Goal: Task Accomplishment & Management: Use online tool/utility

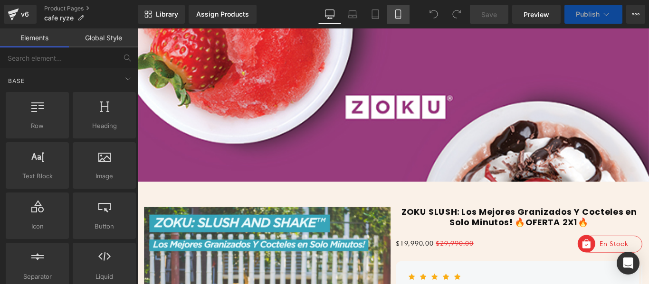
click at [399, 16] on icon at bounding box center [397, 13] width 9 height 9
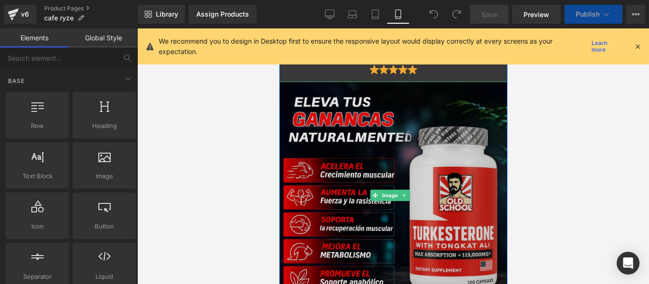
click at [369, 140] on img at bounding box center [393, 196] width 228 height 228
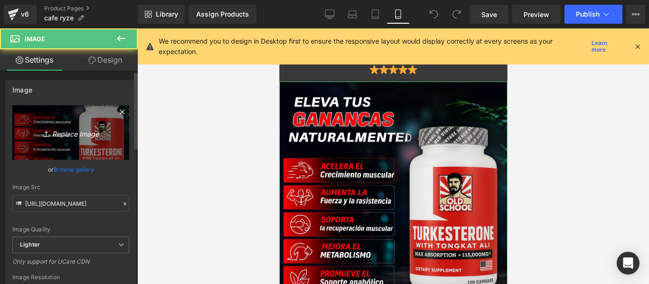
click at [94, 144] on link "Replace Image" at bounding box center [70, 132] width 117 height 55
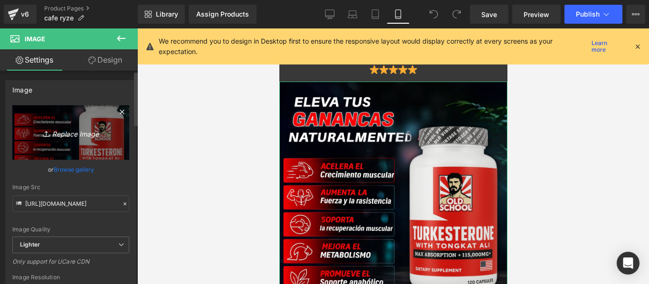
type input "C:\fakepath\5.jpg"
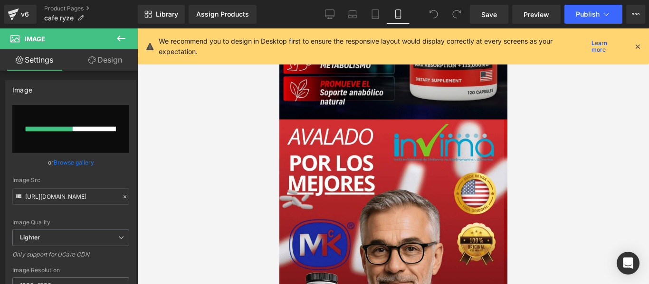
scroll to position [285, 0]
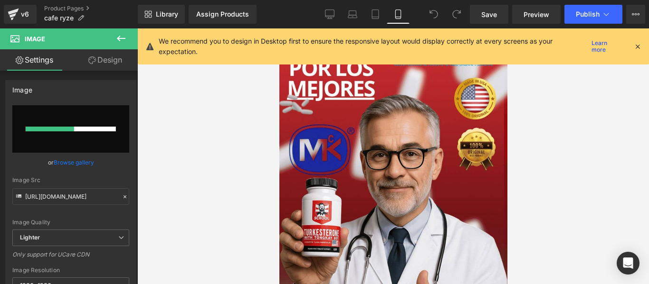
click at [321, 154] on img at bounding box center [393, 228] width 228 height 406
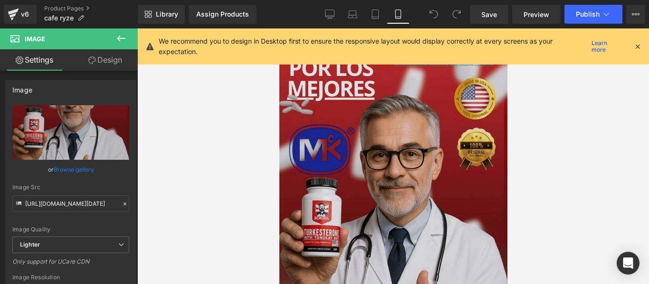
scroll to position [47, 0]
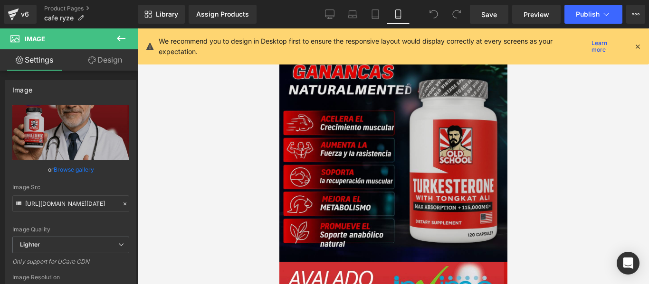
click at [366, 151] on img at bounding box center [393, 148] width 228 height 228
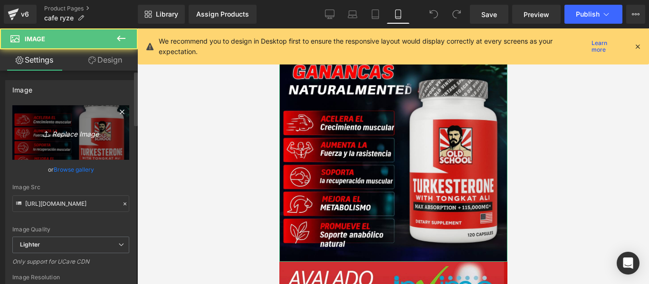
click at [87, 135] on icon "Replace Image" at bounding box center [71, 133] width 76 height 12
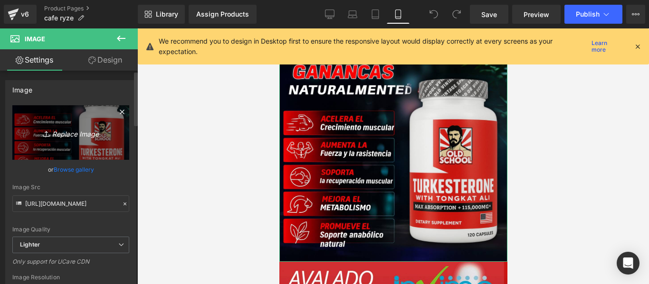
type input "C:\fakepath\5.jpg"
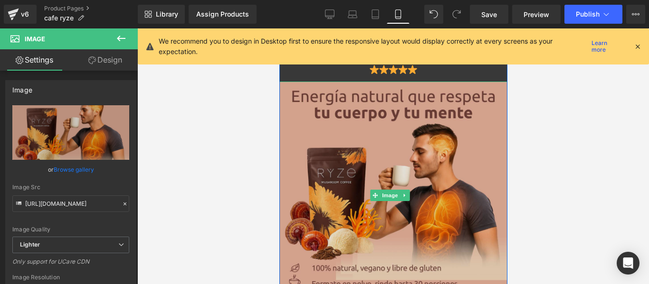
scroll to position [237, 0]
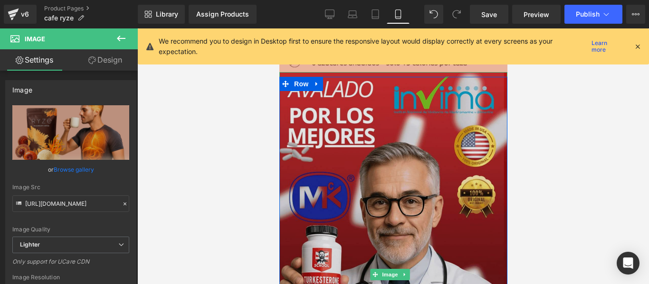
click at [372, 195] on img at bounding box center [393, 275] width 228 height 406
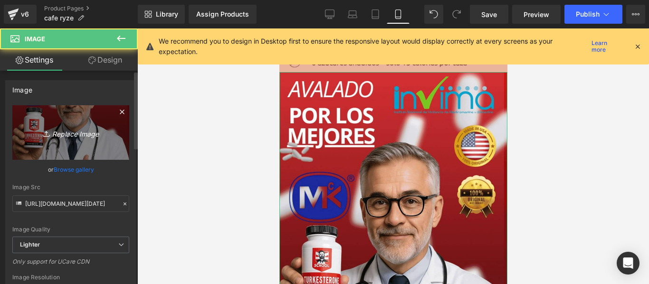
click at [76, 139] on link "Replace Image" at bounding box center [70, 132] width 117 height 55
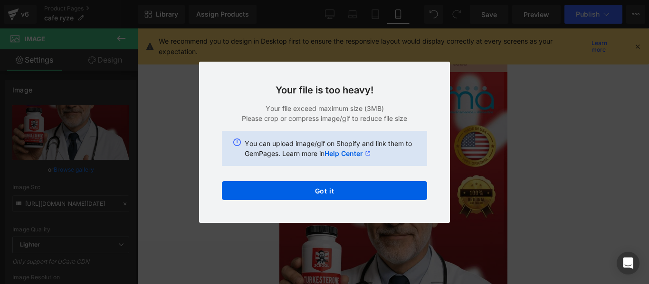
click at [174, 149] on div "Back to Library Insert Your file is too heavy! Your file exceed maximum size (3…" at bounding box center [324, 142] width 649 height 284
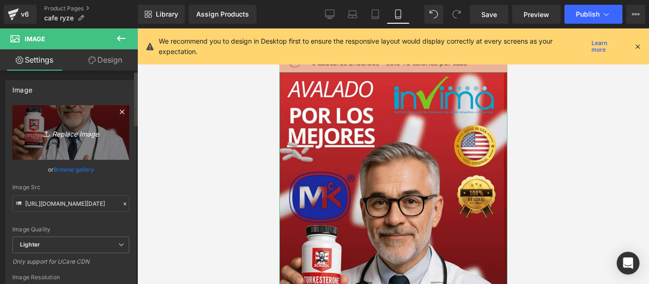
click at [81, 127] on icon "Replace Image" at bounding box center [71, 133] width 76 height 12
type input "C:\fakepath\giphy (2).gif"
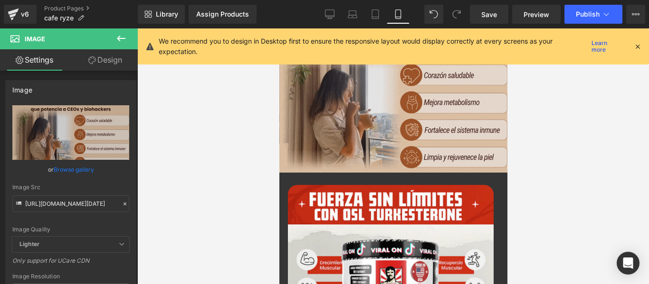
scroll to position [427, 0]
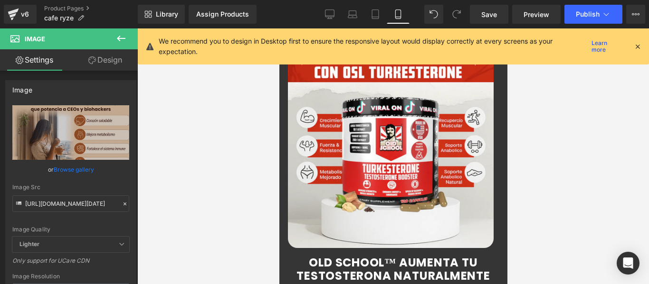
click at [387, 132] on div "‹ › (P) Image List" at bounding box center [392, 146] width 213 height 208
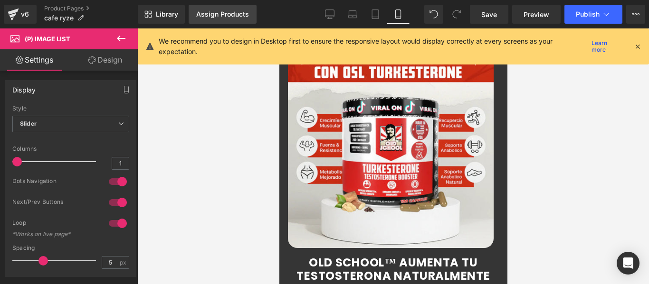
click at [217, 10] on div "Assign Products" at bounding box center [222, 14] width 53 height 8
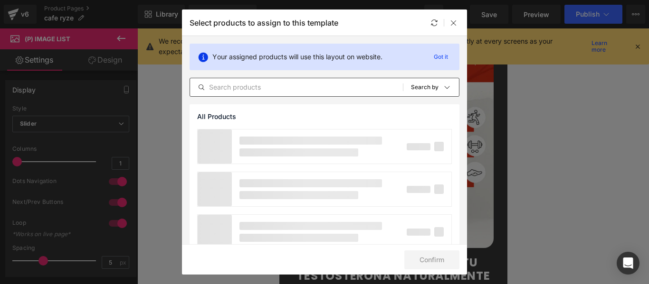
click at [254, 87] on input "text" at bounding box center [296, 87] width 213 height 11
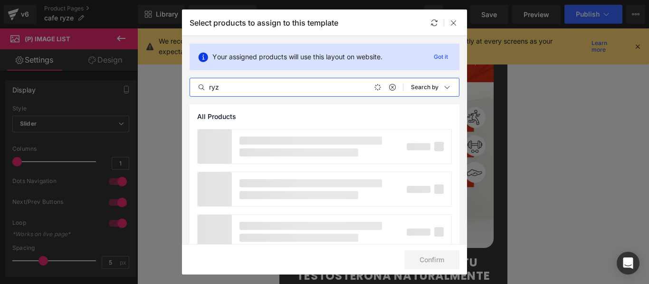
type input "ryze"
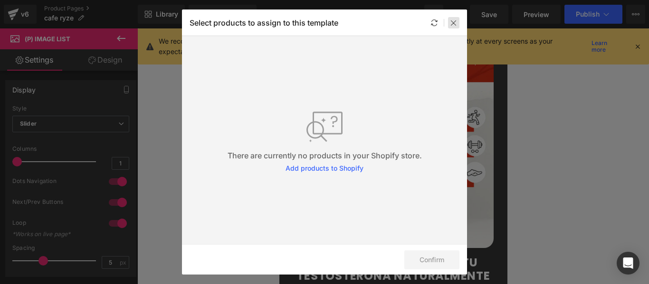
click at [451, 20] on icon at bounding box center [454, 23] width 8 height 8
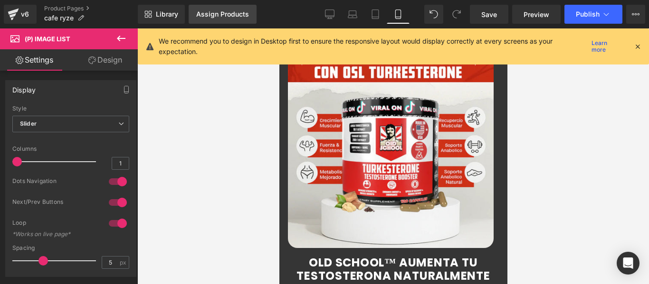
click at [244, 16] on div "Assign Products" at bounding box center [222, 14] width 53 height 8
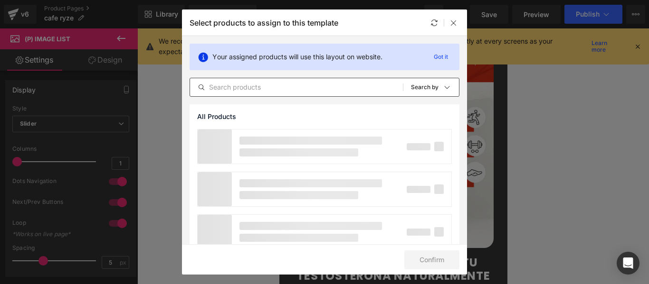
click at [241, 86] on input "text" at bounding box center [296, 87] width 213 height 11
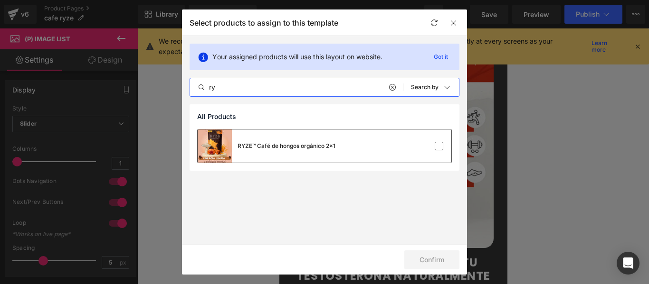
type input "ry"
click at [278, 140] on div "RYZE™ Café de hongos orgánico 2x1" at bounding box center [267, 146] width 138 height 33
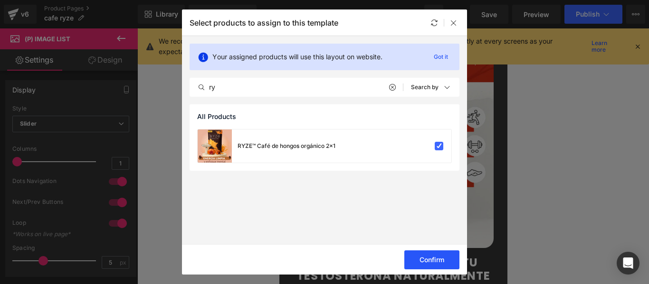
drag, startPoint x: 439, startPoint y: 257, endPoint x: 444, endPoint y: 255, distance: 6.0
click at [441, 256] on button "Confirm" at bounding box center [431, 260] width 55 height 19
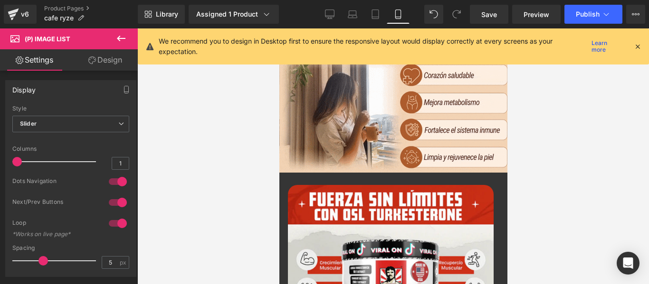
scroll to position [475, 0]
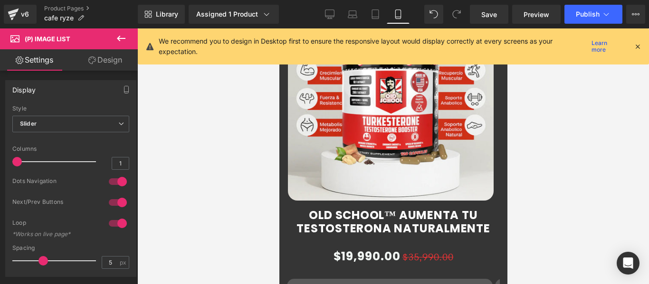
click at [377, 121] on img at bounding box center [390, 98] width 206 height 206
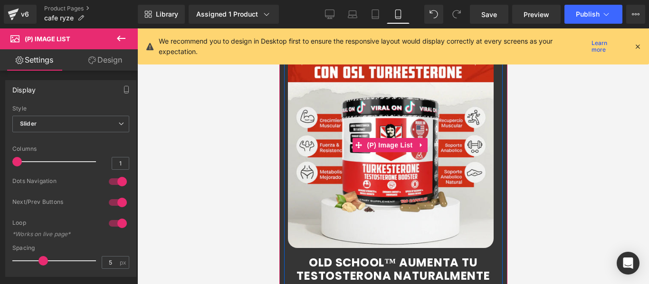
click at [376, 94] on img at bounding box center [390, 146] width 206 height 206
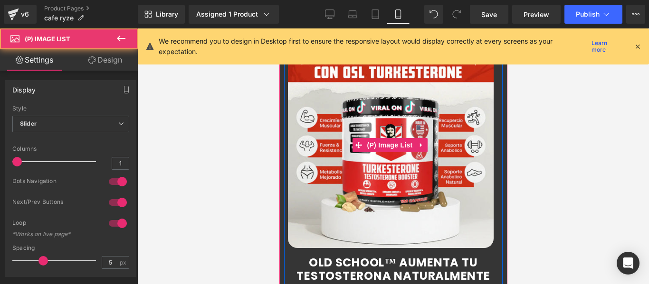
scroll to position [285, 0]
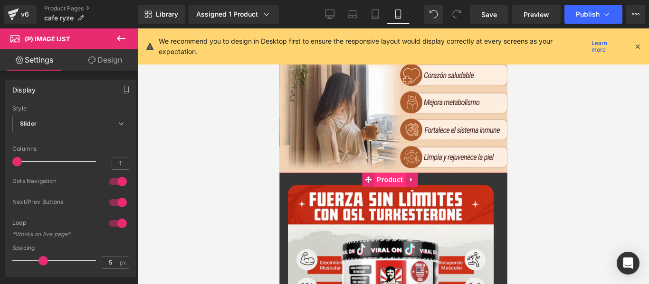
click at [384, 173] on span "Product" at bounding box center [389, 180] width 31 height 14
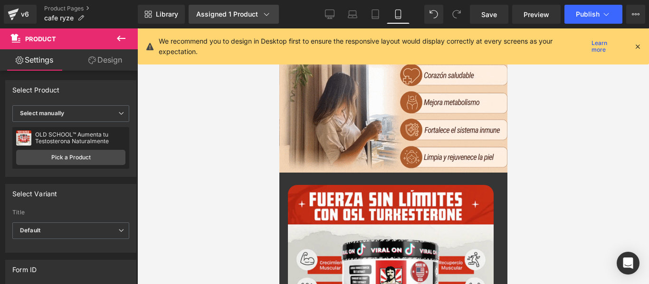
click at [217, 15] on div "Assigned 1 Product" at bounding box center [233, 13] width 75 height 9
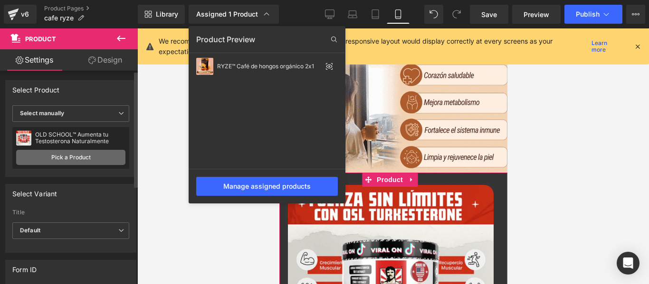
click at [105, 158] on link "Pick a Product" at bounding box center [70, 157] width 109 height 15
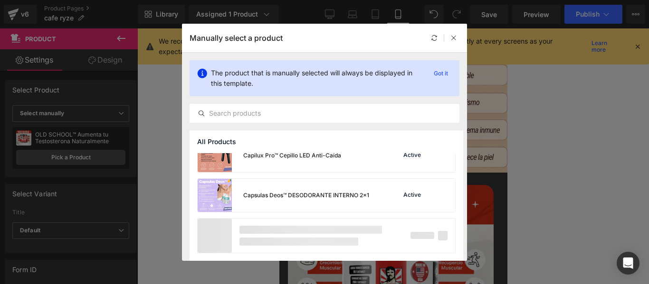
scroll to position [583, 0]
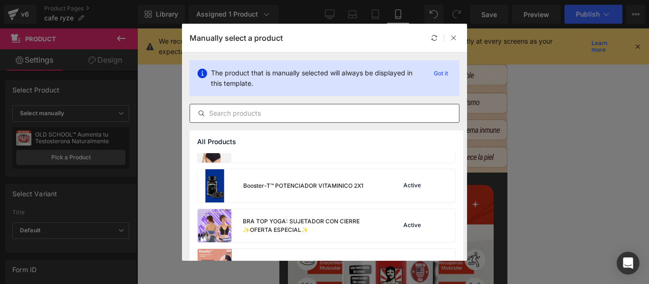
click at [252, 120] on div at bounding box center [324, 113] width 270 height 19
click at [247, 109] on input "text" at bounding box center [324, 113] width 269 height 11
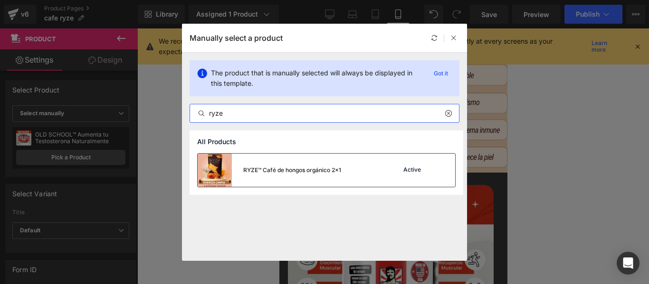
type input "ryze"
click at [304, 174] on div "RYZE™ Café de hongos orgánico 2x1" at bounding box center [292, 170] width 98 height 9
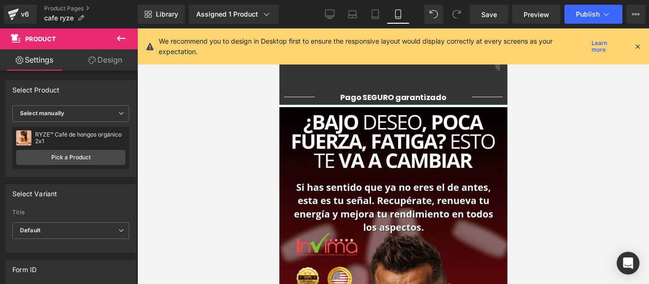
scroll to position [855, 0]
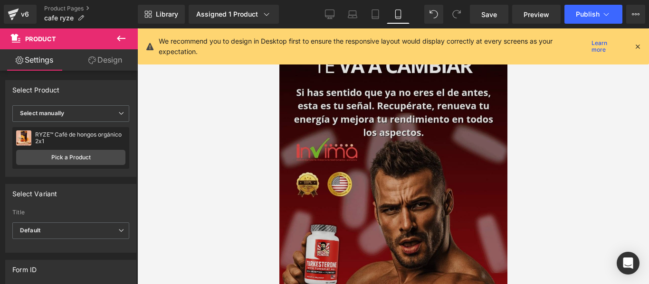
drag, startPoint x: 383, startPoint y: 140, endPoint x: 361, endPoint y: 139, distance: 21.4
click at [383, 140] on img at bounding box center [393, 215] width 228 height 406
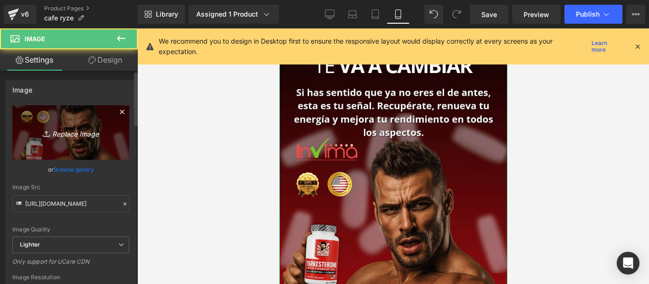
click at [87, 139] on link "Replace Image" at bounding box center [70, 132] width 117 height 55
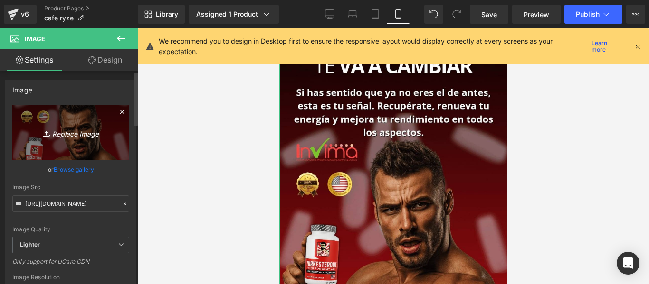
type input "C:\fakepath\7.jpg"
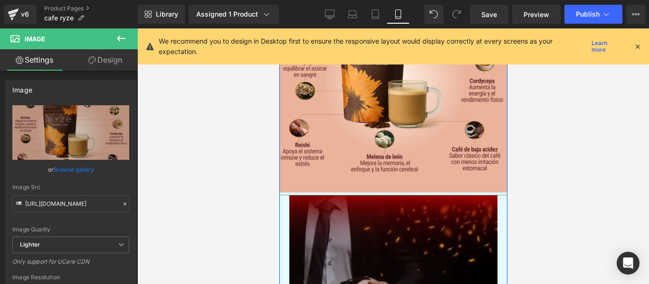
scroll to position [997, 0]
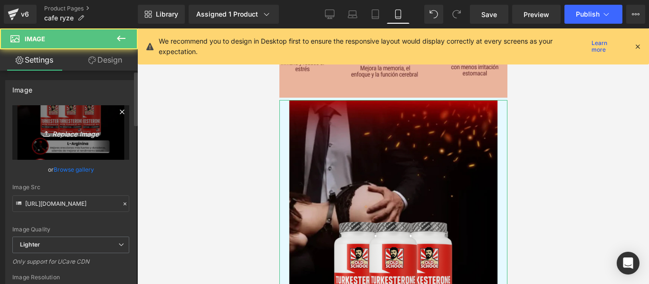
click at [94, 139] on link "Replace Image" at bounding box center [70, 132] width 117 height 55
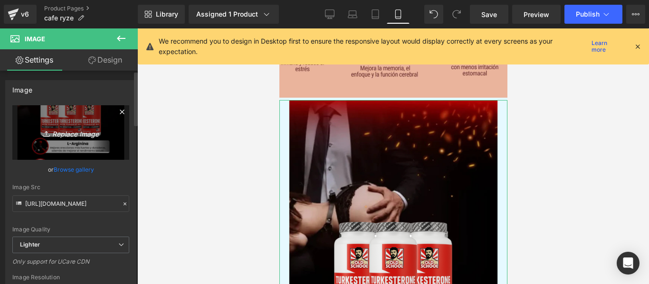
type input "C:\fakepath\8.jpg"
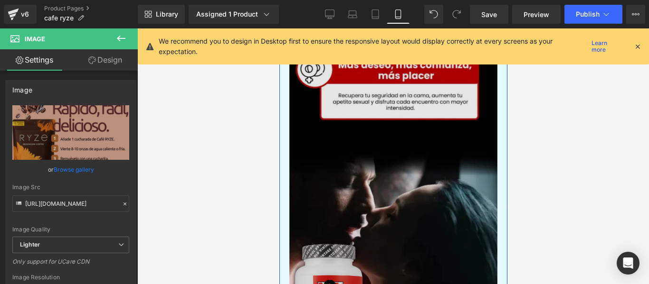
scroll to position [1425, 0]
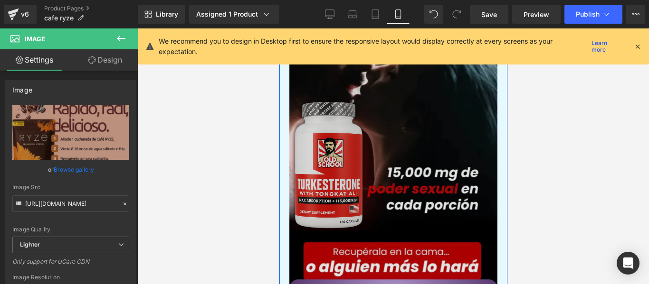
click at [374, 134] on img at bounding box center [393, 111] width 228 height 406
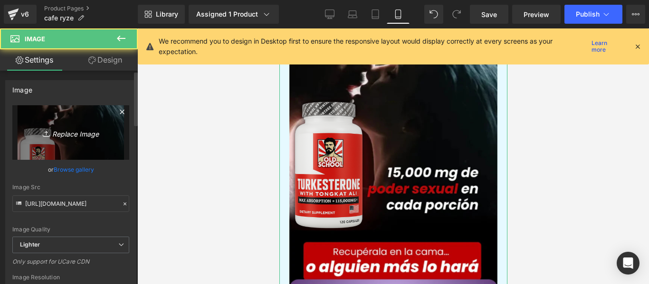
click at [93, 136] on icon "Replace Image" at bounding box center [71, 133] width 76 height 12
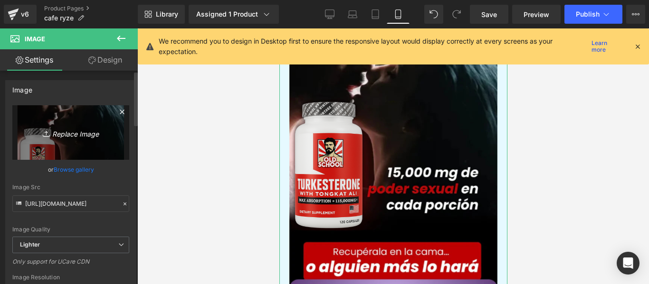
type input "C:\fakepath\4.jpg"
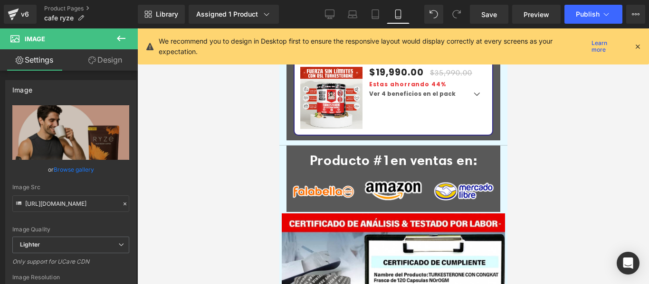
scroll to position [1680, 0]
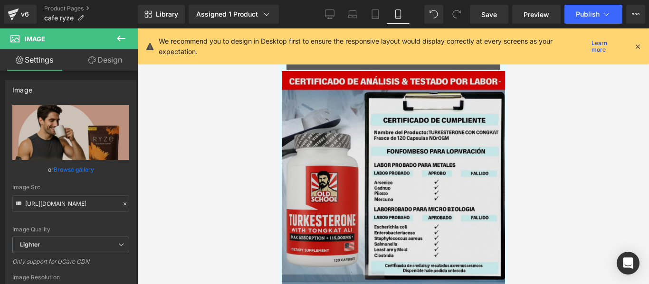
click at [350, 158] on img at bounding box center [392, 182] width 223 height 223
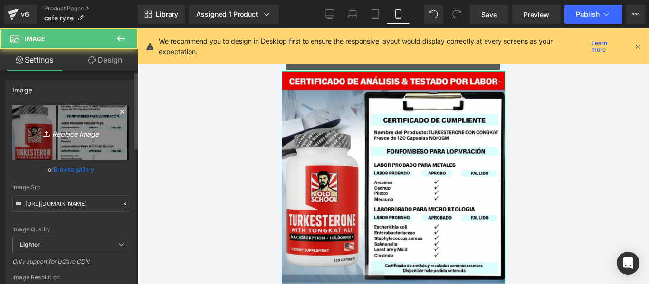
click at [77, 139] on link "Replace Image" at bounding box center [70, 132] width 117 height 55
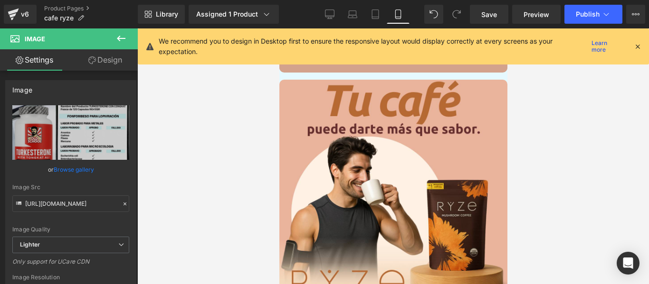
scroll to position [1538, 0]
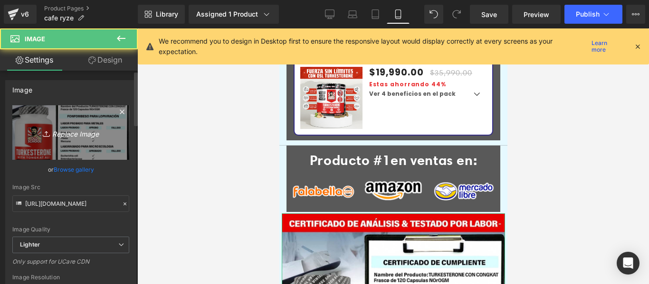
click at [104, 149] on link "Replace Image" at bounding box center [70, 132] width 117 height 55
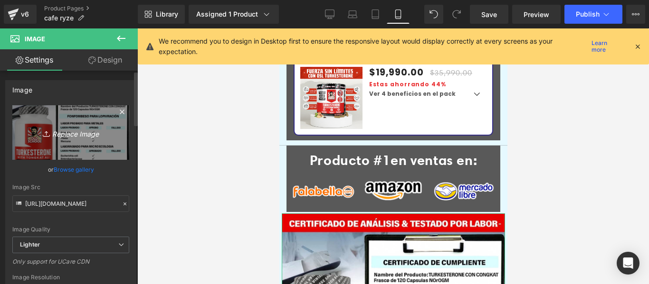
type input "C:\fakepath\10.jpg"
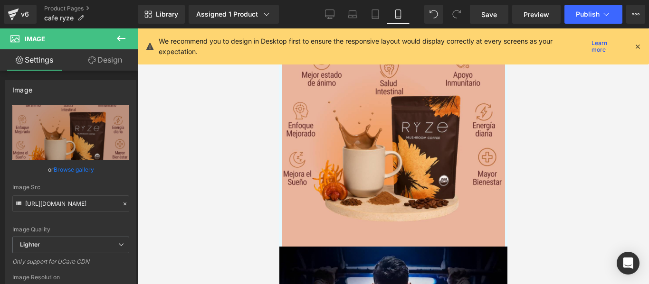
scroll to position [1870, 0]
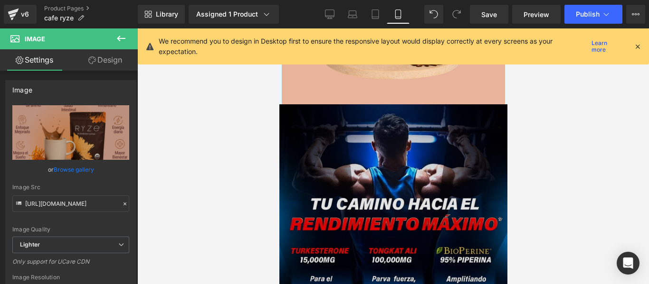
click at [395, 177] on img at bounding box center [393, 218] width 228 height 228
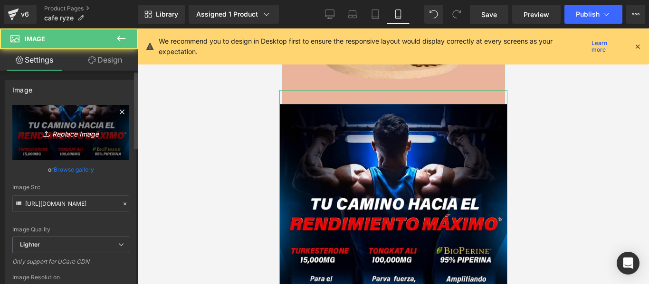
click at [93, 133] on icon "Replace Image" at bounding box center [71, 133] width 76 height 12
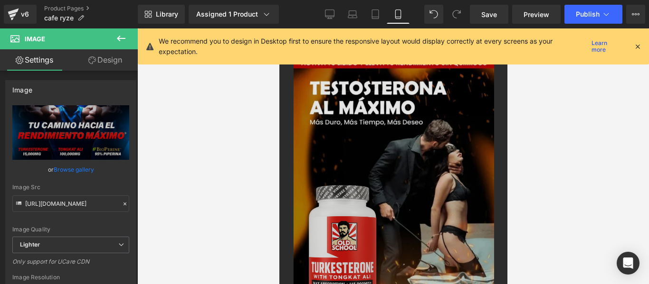
scroll to position [1900, 0]
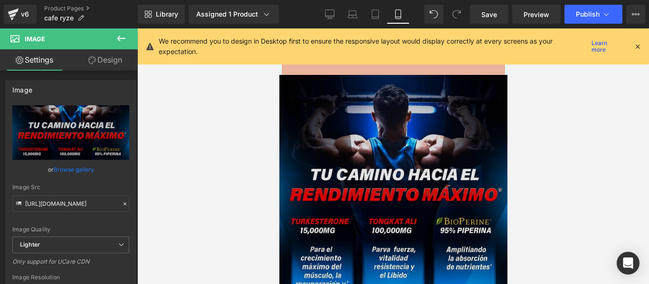
click at [360, 151] on img at bounding box center [393, 189] width 228 height 228
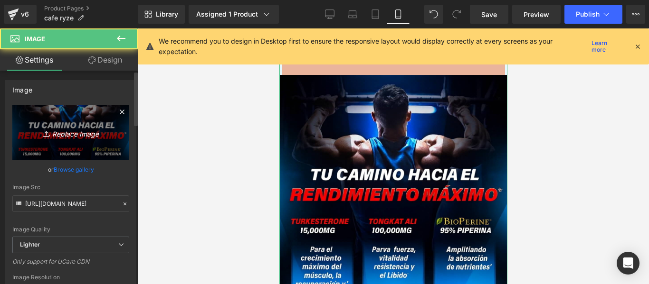
click at [60, 132] on icon "Replace Image" at bounding box center [71, 133] width 76 height 12
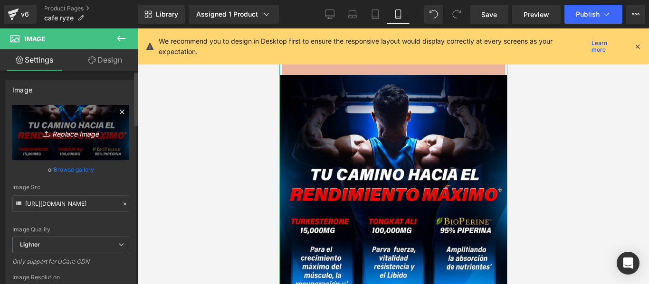
type input "C:\fakepath\Copia de Copia de Copia de Copia de Copia de Copia de Copia de Copi…"
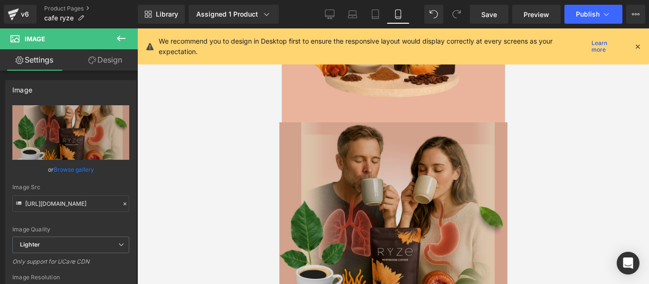
scroll to position [2090, 0]
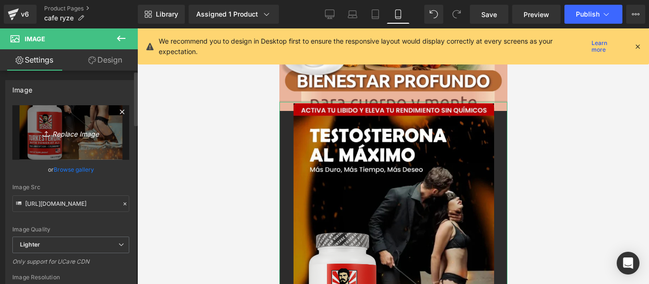
click at [30, 128] on link "Replace Image" at bounding box center [70, 132] width 117 height 55
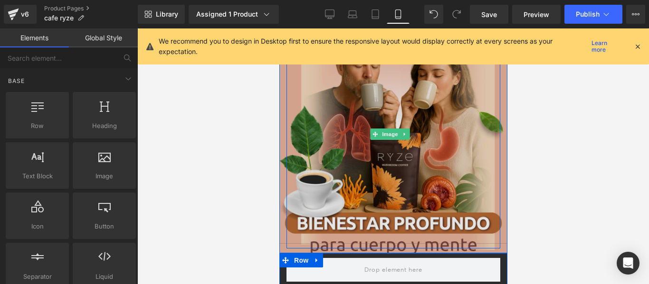
scroll to position [1995, 0]
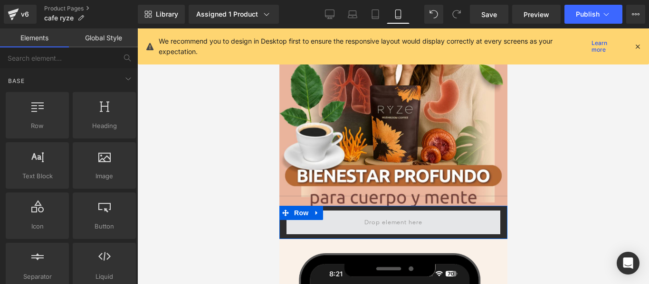
click at [477, 211] on span at bounding box center [393, 223] width 214 height 24
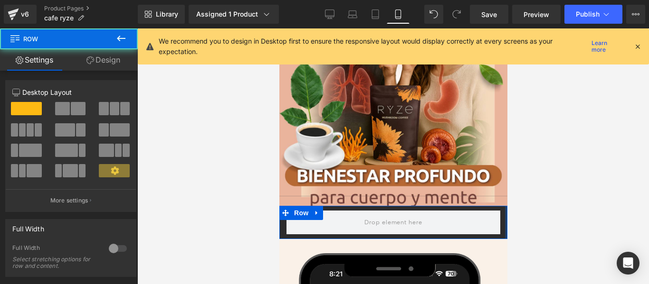
click at [504, 206] on div at bounding box center [505, 222] width 2 height 33
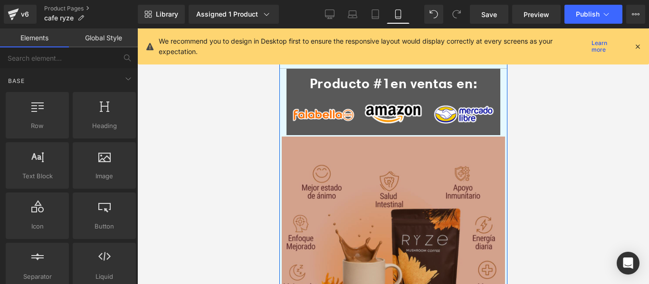
scroll to position [1425, 0]
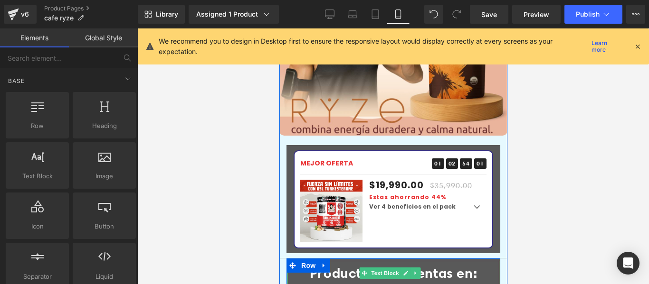
click at [386, 265] on strong "Producto #1" at bounding box center [349, 273] width 81 height 17
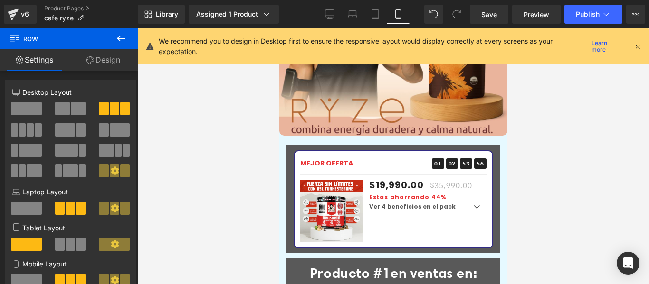
click at [111, 61] on link "Design" at bounding box center [103, 59] width 69 height 21
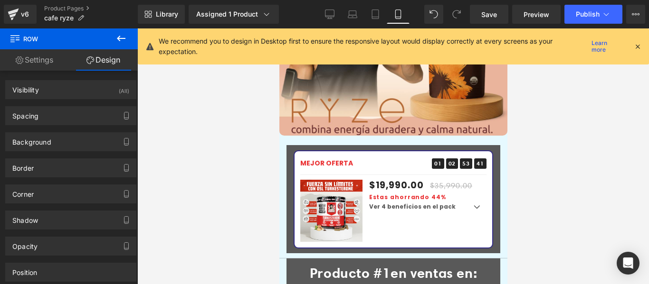
scroll to position [1567, 0]
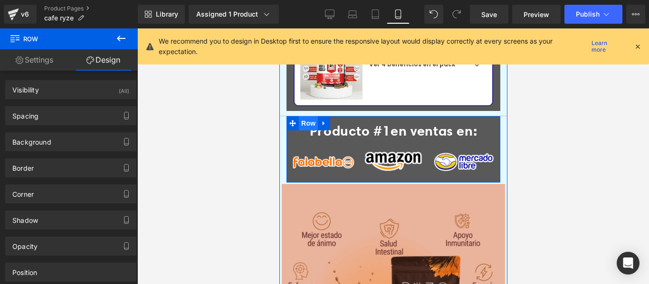
click at [306, 116] on span "Row" at bounding box center [307, 123] width 19 height 14
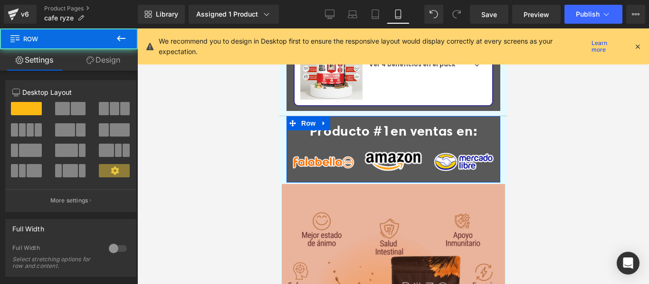
click at [110, 61] on link "Design" at bounding box center [103, 59] width 69 height 21
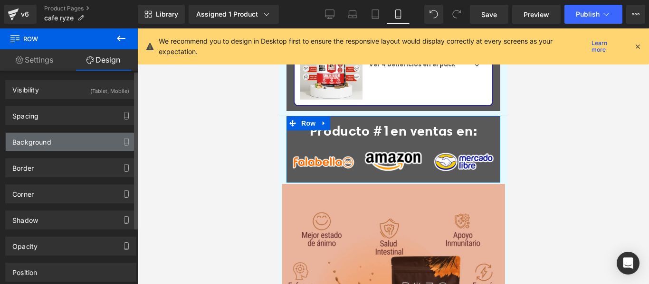
click at [76, 136] on div "Background" at bounding box center [71, 142] width 130 height 18
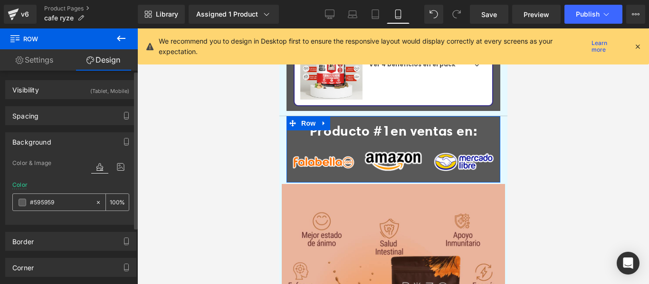
paste input "#fac4ca"
click at [24, 203] on span at bounding box center [23, 203] width 8 height 8
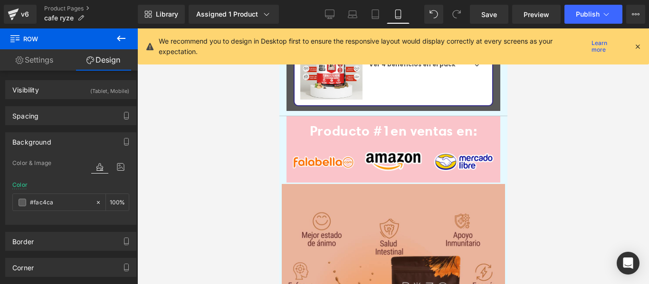
click at [202, 174] on div at bounding box center [392, 156] width 511 height 256
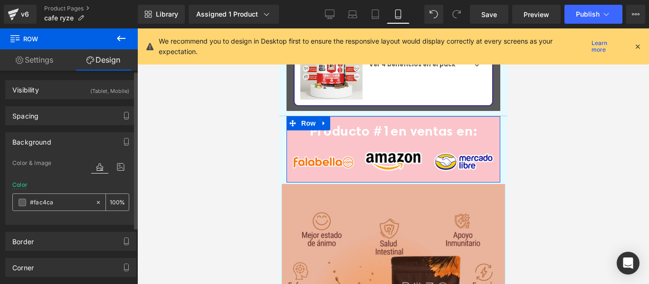
paste input "eab39b"
type input "#eab39b"
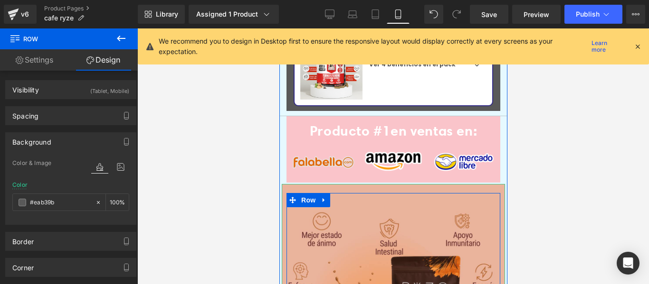
scroll to position [1520, 0]
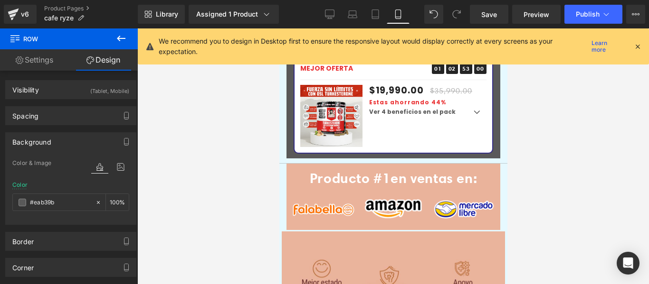
click at [521, 174] on div at bounding box center [392, 156] width 511 height 256
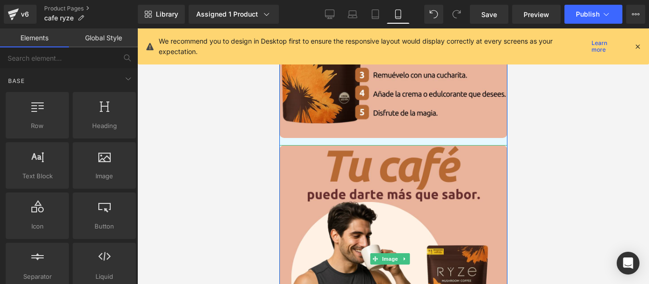
scroll to position [1330, 0]
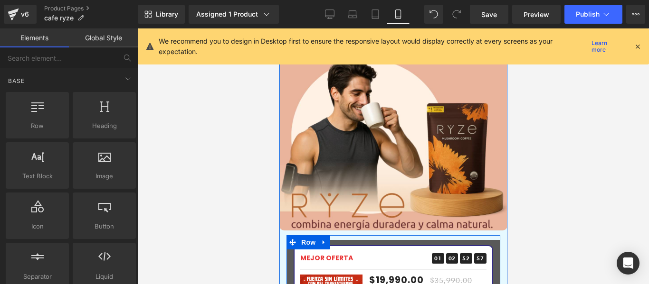
click at [310, 236] on span "Row" at bounding box center [307, 243] width 19 height 14
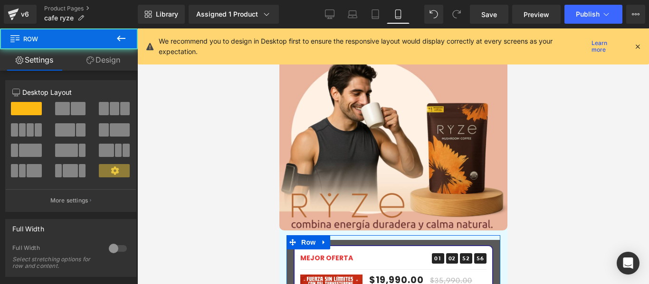
click at [111, 58] on link "Design" at bounding box center [103, 59] width 69 height 21
click at [0, 0] on div "Background" at bounding box center [0, 0] width 0 height 0
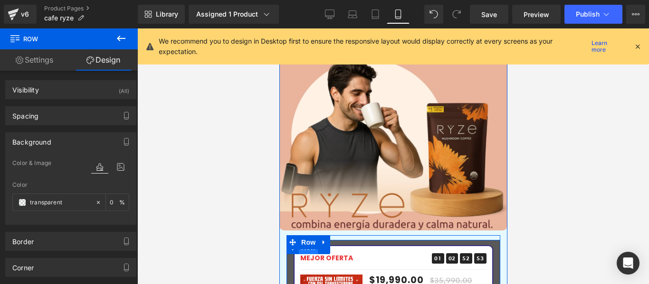
click at [303, 241] on span "Row" at bounding box center [307, 248] width 19 height 14
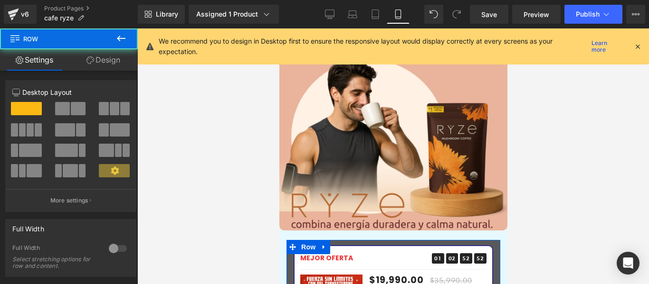
click at [110, 66] on link "Design" at bounding box center [103, 59] width 69 height 21
click at [0, 0] on div "Border" at bounding box center [0, 0] width 0 height 0
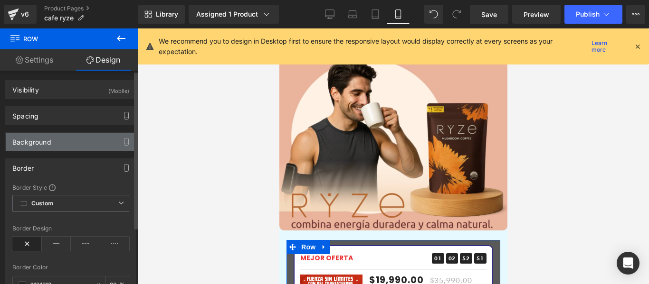
click at [50, 142] on div "Background" at bounding box center [31, 139] width 39 height 13
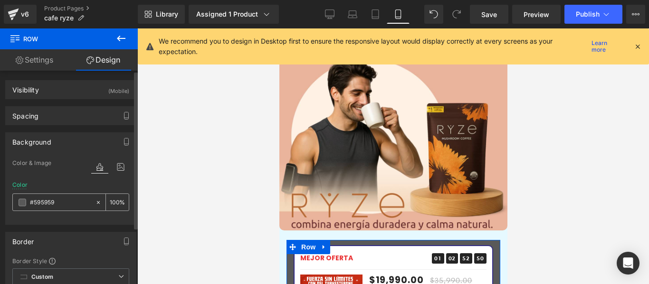
click at [61, 205] on input "text" at bounding box center [60, 203] width 61 height 10
paste input "#eab39b"
type input "#eab39b"
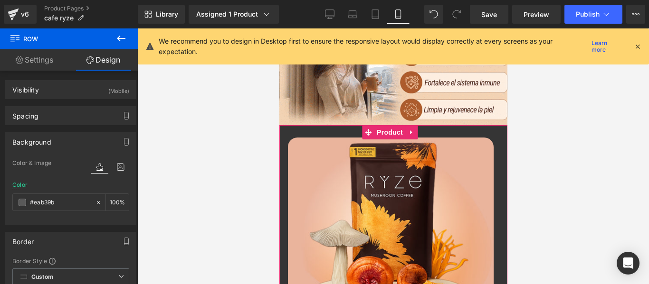
scroll to position [285, 0]
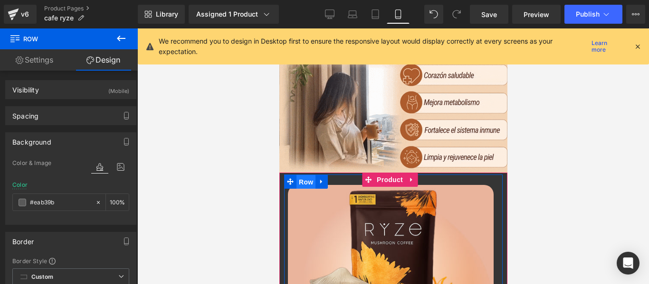
click at [307, 175] on span "Row" at bounding box center [305, 182] width 19 height 14
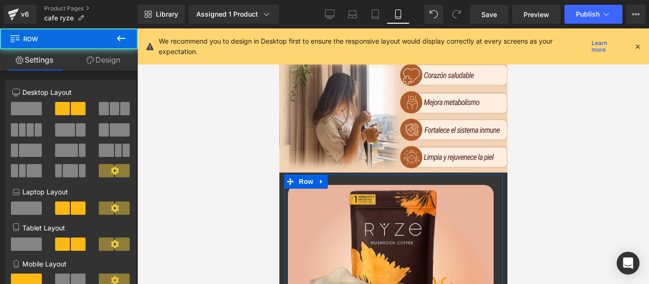
click at [86, 60] on icon at bounding box center [90, 61] width 8 height 8
click at [0, 0] on div "Background" at bounding box center [0, 0] width 0 height 0
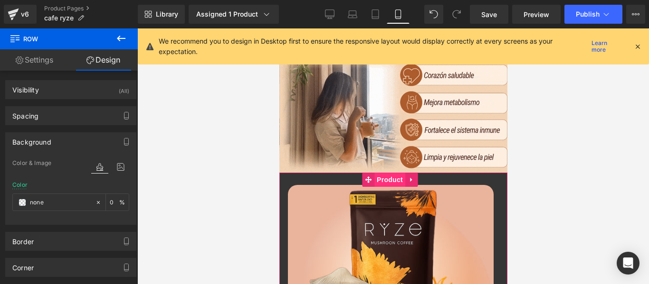
click at [381, 173] on span "Product" at bounding box center [389, 180] width 31 height 14
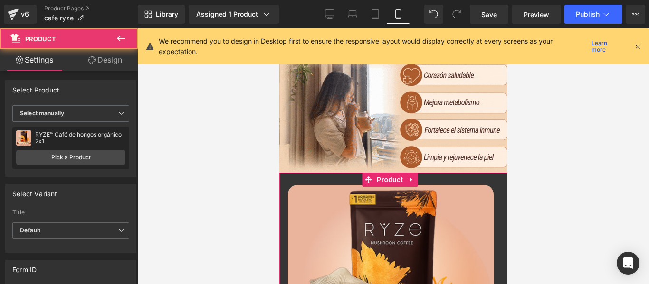
click at [91, 66] on link "Design" at bounding box center [105, 59] width 69 height 21
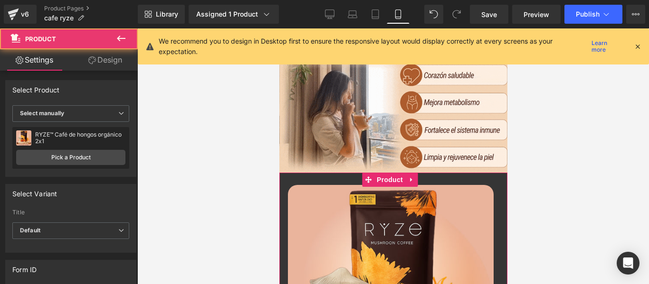
click at [0, 0] on div "Background" at bounding box center [0, 0] width 0 height 0
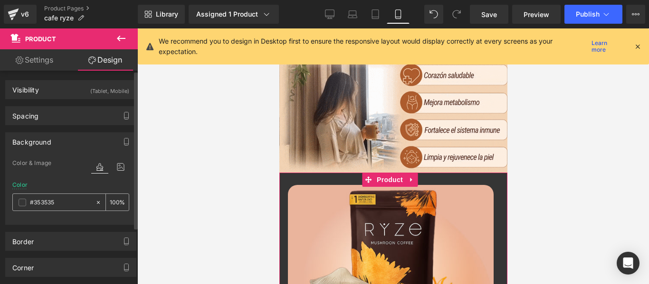
paste input "#eab39b"
type input "#eab39b"
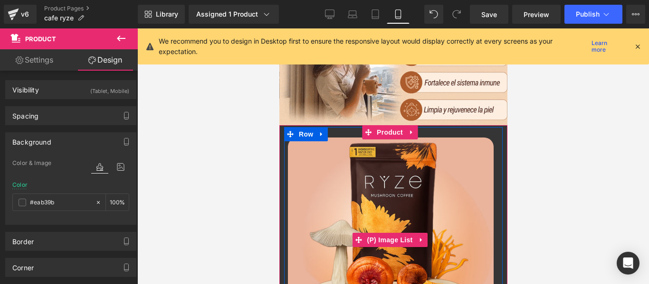
scroll to position [427, 0]
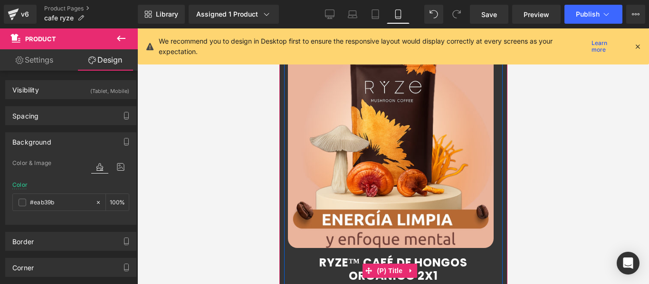
click at [300, 261] on span "RYZE™ Café de hongos orgánico 2x1" at bounding box center [392, 270] width 213 height 28
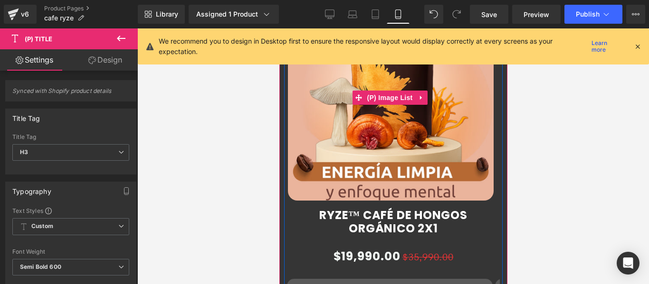
scroll to position [522, 0]
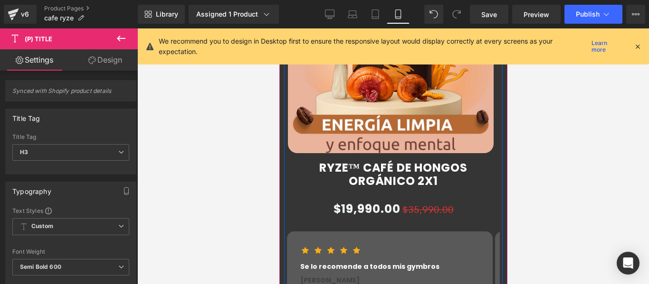
click at [303, 180] on div "RYZE™ Café de hongos orgánico 2x1 (P) Title $19,990.00 $35,990.00 (P) Price Ima…" at bounding box center [393, 240] width 218 height 172
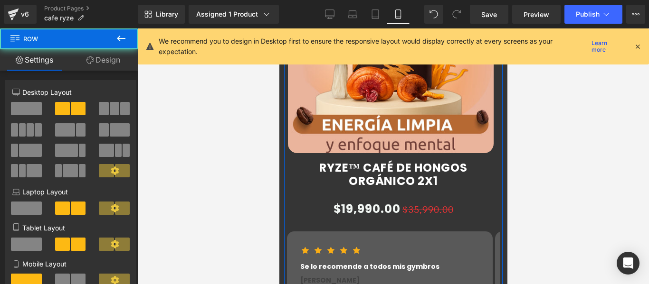
click at [98, 57] on link "Design" at bounding box center [103, 59] width 69 height 21
click at [0, 0] on div "Background" at bounding box center [0, 0] width 0 height 0
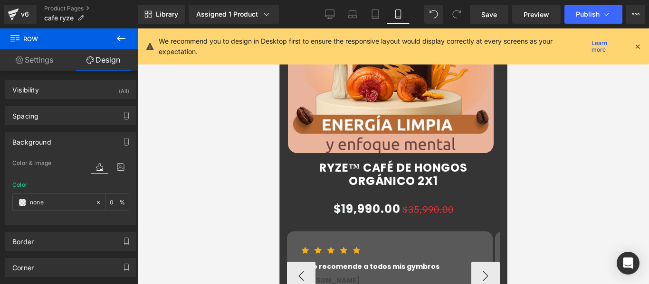
scroll to position [665, 0]
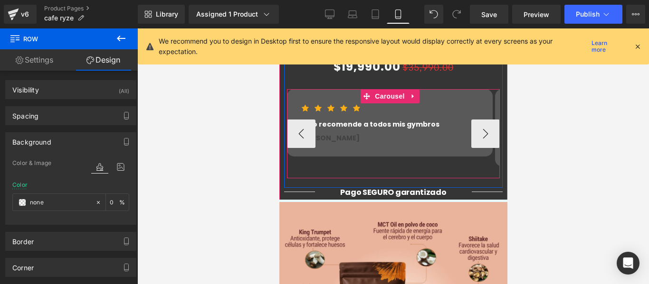
click at [351, 159] on div "Icon Icon Icon Icon Icon Icon List Hoz Se lo recomende a todos mis gymbros Text…" at bounding box center [598, 133] width 624 height 89
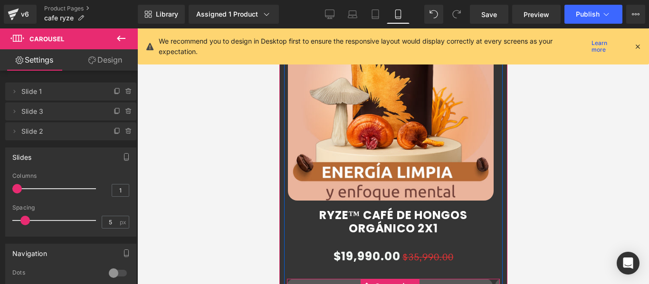
scroll to position [285, 0]
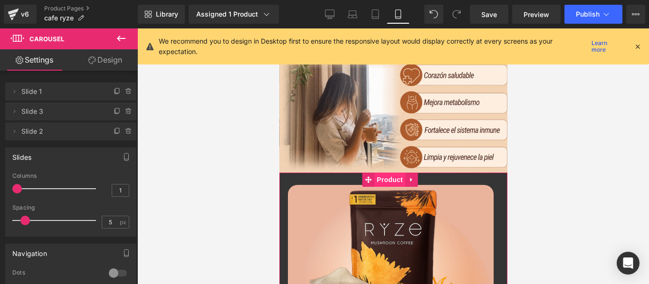
click at [382, 173] on span "Product" at bounding box center [389, 180] width 31 height 14
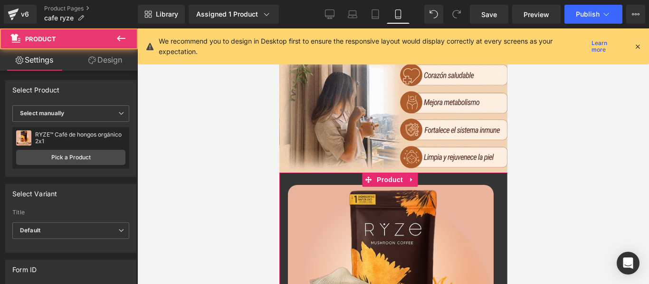
click at [109, 59] on link "Design" at bounding box center [105, 59] width 69 height 21
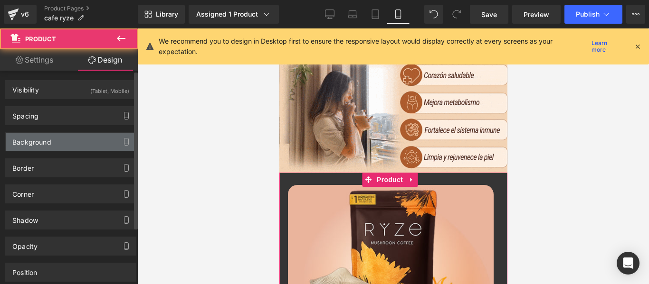
click at [50, 144] on div "Background" at bounding box center [31, 139] width 39 height 13
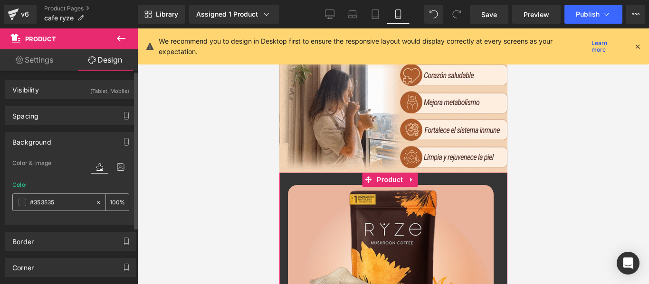
click at [69, 199] on input "text" at bounding box center [60, 203] width 61 height 10
paste input "#eab39b"
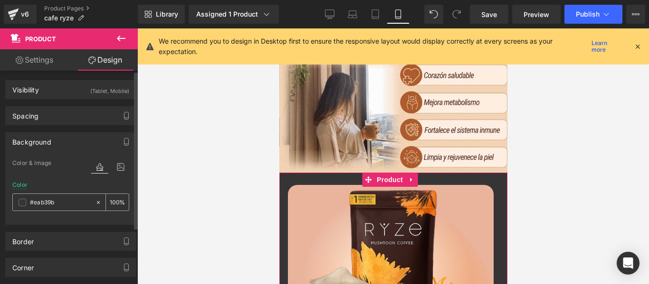
type input "#eab39b"
click at [21, 200] on span at bounding box center [23, 203] width 8 height 8
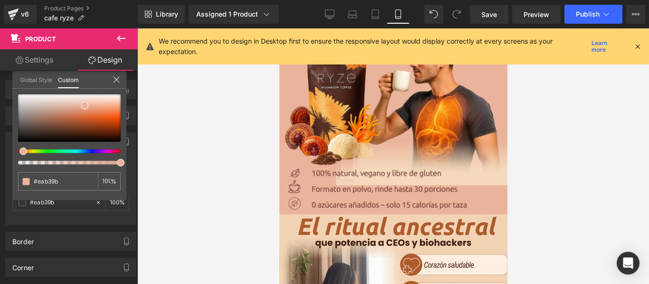
scroll to position [0, 0]
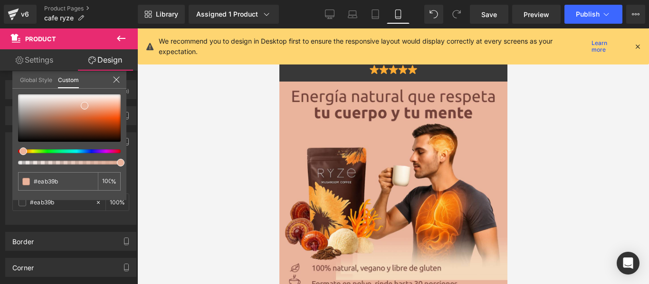
click at [636, 44] on icon at bounding box center [637, 46] width 9 height 9
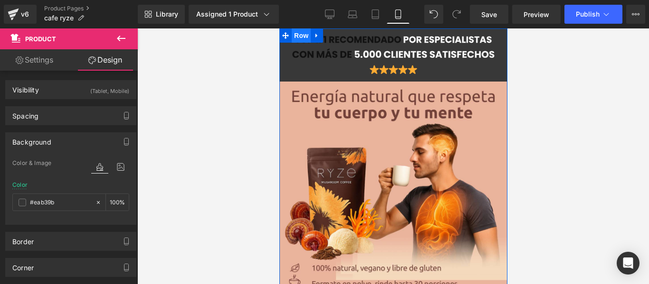
click at [293, 40] on span "Row" at bounding box center [300, 35] width 19 height 14
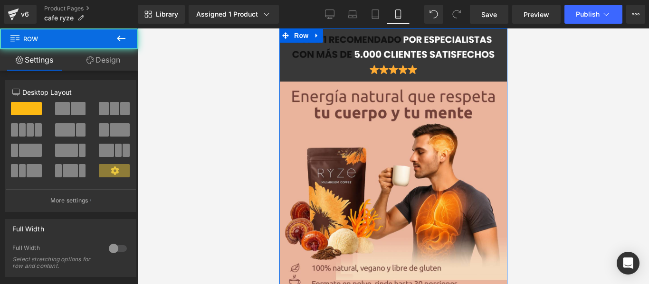
click at [94, 66] on link "Design" at bounding box center [103, 59] width 69 height 21
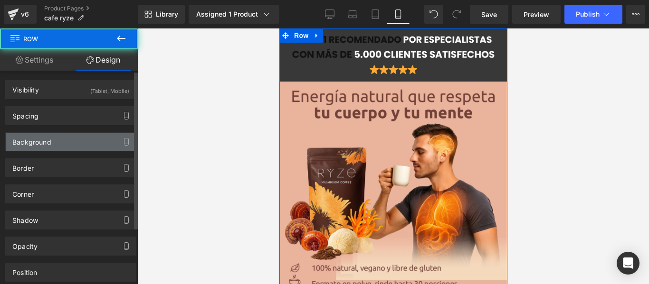
click at [63, 140] on div "Background" at bounding box center [71, 142] width 130 height 18
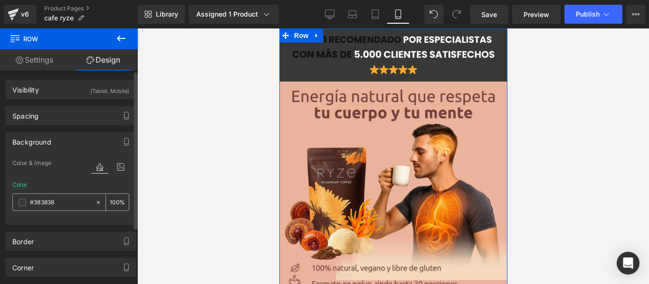
click at [64, 200] on input "text" at bounding box center [60, 203] width 61 height 10
paste input "#eab39b"
type input "#eab39b"
click at [302, 34] on span "Row" at bounding box center [300, 35] width 19 height 14
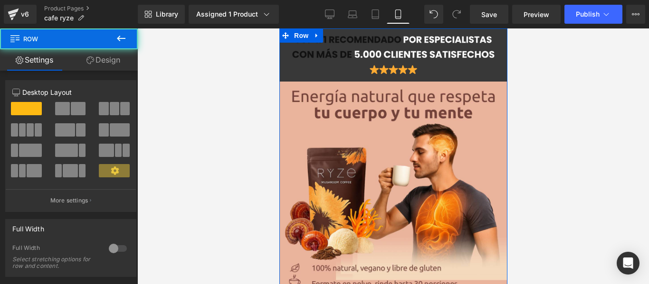
click at [95, 60] on link "Design" at bounding box center [103, 59] width 69 height 21
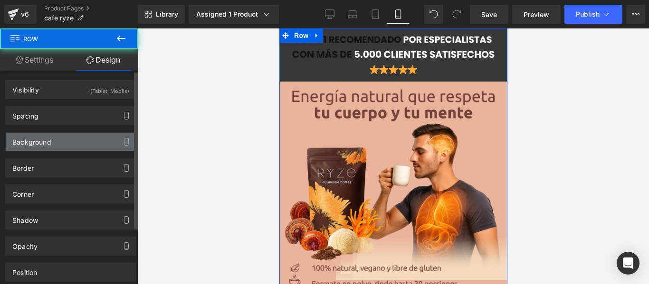
click at [41, 149] on div "Background" at bounding box center [71, 142] width 130 height 18
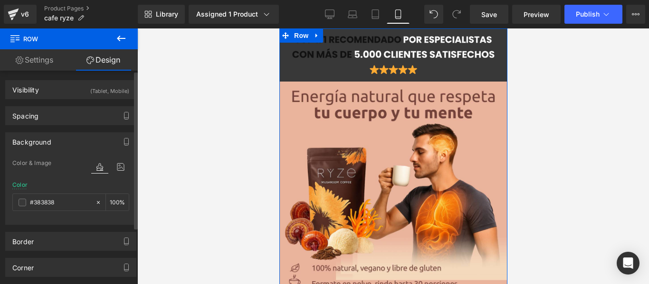
drag, startPoint x: 73, startPoint y: 201, endPoint x: 0, endPoint y: 196, distance: 73.3
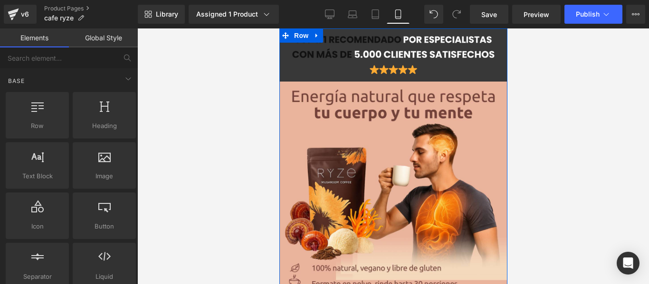
drag, startPoint x: 0, startPoint y: 196, endPoint x: 248, endPoint y: 185, distance: 248.6
click at [248, 185] on div at bounding box center [392, 156] width 511 height 256
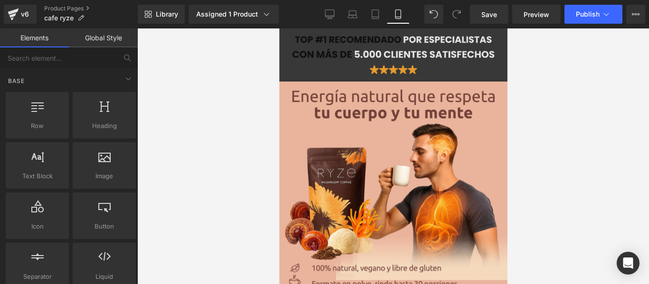
click at [350, 36] on img at bounding box center [393, 55] width 214 height 44
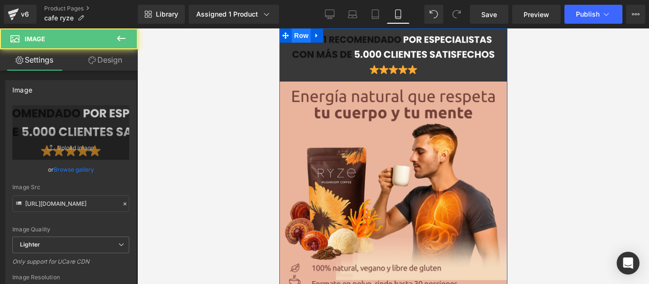
click at [298, 32] on span "Row" at bounding box center [300, 35] width 19 height 14
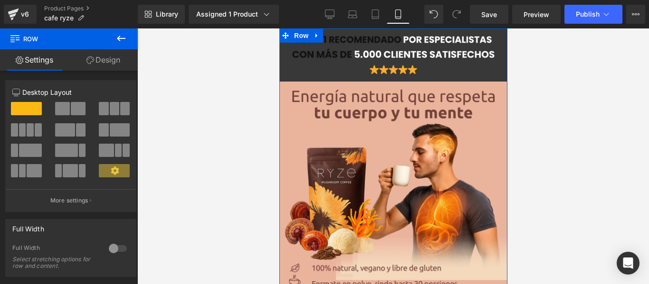
click at [85, 60] on link "Design" at bounding box center [103, 59] width 69 height 21
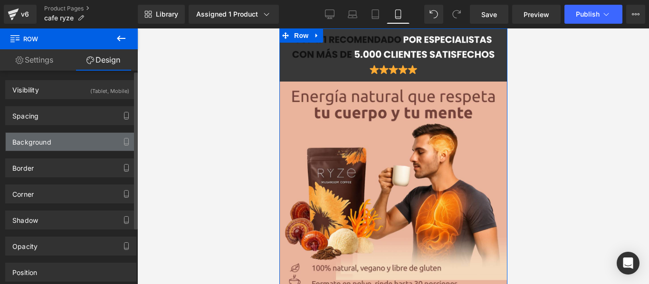
click at [43, 141] on div "Background" at bounding box center [31, 139] width 39 height 13
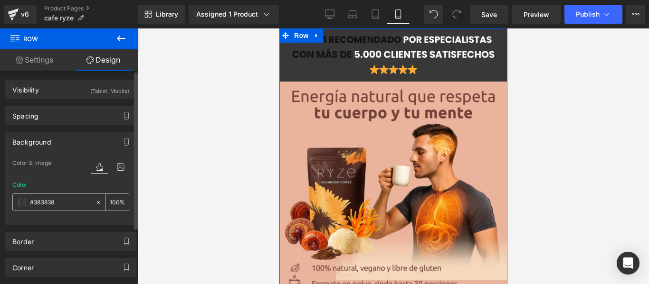
click at [64, 207] on input "text" at bounding box center [60, 203] width 61 height 10
paste input "#eab39b"
type input "#eab39b"
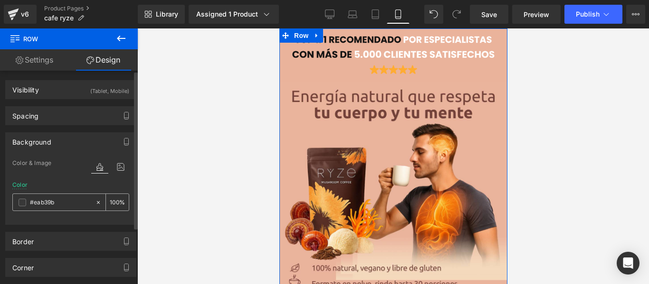
click at [21, 200] on span at bounding box center [23, 203] width 8 height 8
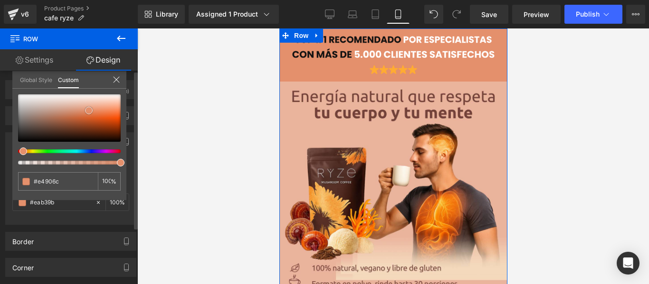
drag, startPoint x: 84, startPoint y: 103, endPoint x: 88, endPoint y: 108, distance: 6.4
click at [88, 108] on span at bounding box center [89, 111] width 8 height 8
click at [176, 102] on div at bounding box center [392, 156] width 511 height 256
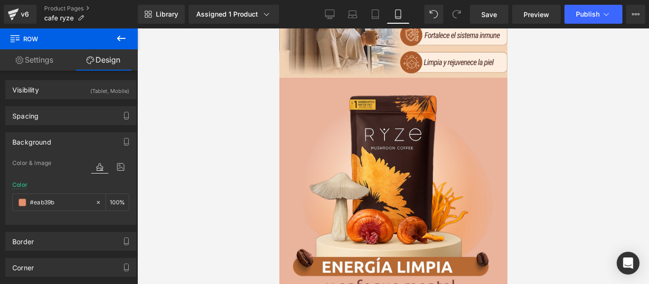
scroll to position [617, 0]
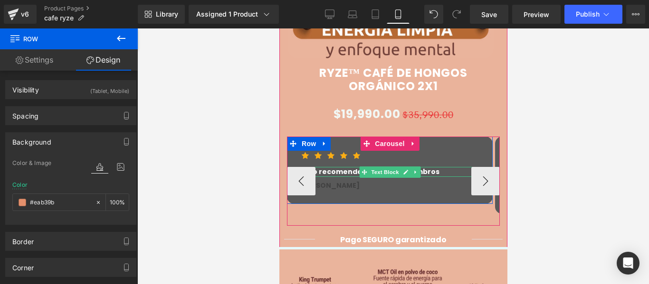
click at [444, 167] on p "Se lo recomende a todos mis gymbros" at bounding box center [389, 172] width 179 height 10
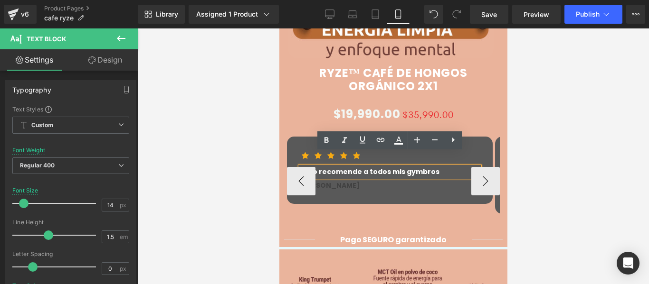
click at [410, 167] on p "Se lo recomende a todos mis gymbros" at bounding box center [389, 172] width 179 height 10
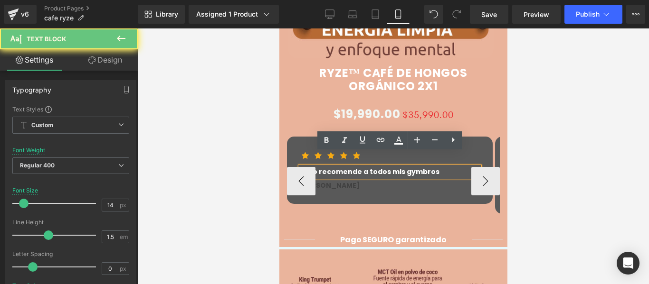
click at [410, 167] on p "Se lo recomende a todos mis gymbros" at bounding box center [389, 172] width 179 height 10
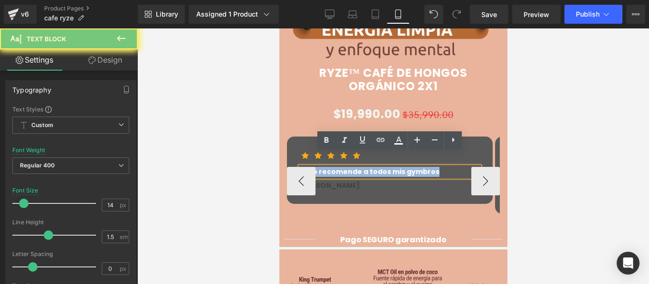
paste div
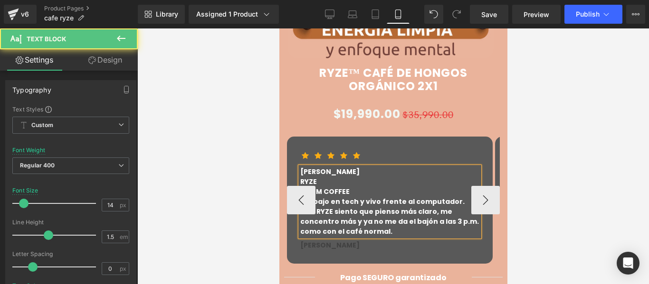
click at [359, 177] on p "RYZE" at bounding box center [389, 182] width 179 height 10
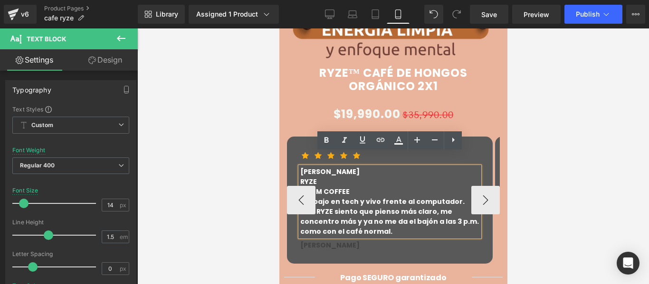
drag, startPoint x: 366, startPoint y: 175, endPoint x: 299, endPoint y: 153, distance: 70.9
click at [300, 167] on div "[PERSON_NAME] RYZE ROOM COFFEE Trabajo en tech y vivo frente al computador. …" at bounding box center [389, 202] width 179 height 70
click at [363, 177] on p "RYZE" at bounding box center [389, 182] width 179 height 10
drag, startPoint x: 359, startPoint y: 177, endPoint x: 303, endPoint y: 160, distance: 59.0
click at [303, 167] on div "[PERSON_NAME] RYZE ROOM COFFEE Trabajo en tech y vivo frente al computador. …" at bounding box center [389, 202] width 179 height 70
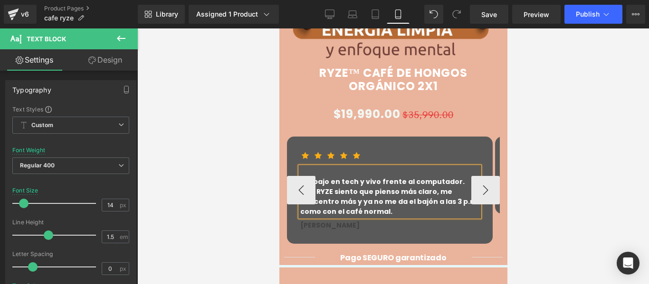
click at [328, 177] on p "Trabajo en tech y vivo frente al computador. Con RYZE siento que pienso más cla…" at bounding box center [389, 197] width 179 height 40
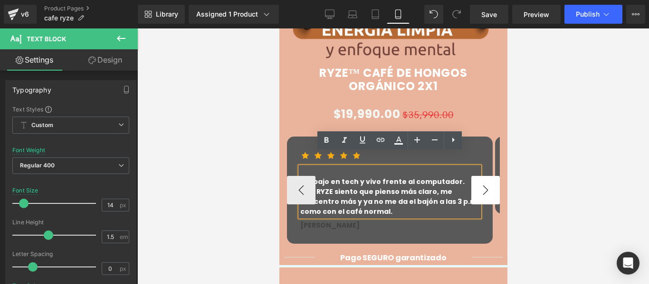
click at [482, 178] on button "›" at bounding box center [485, 190] width 28 height 28
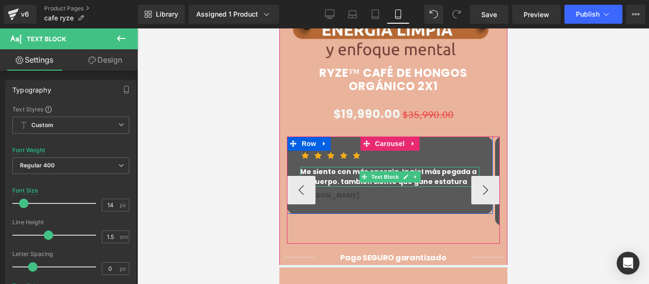
click at [395, 171] on span "Text Block" at bounding box center [384, 176] width 31 height 11
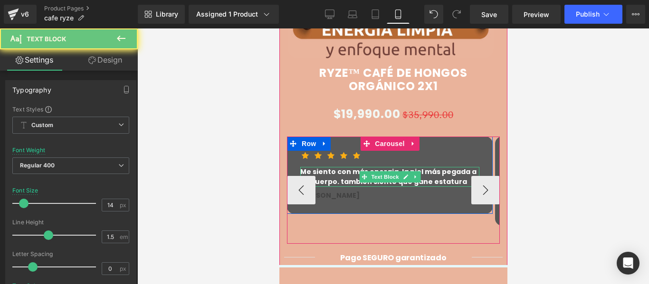
click at [423, 167] on p "Me siento con más energia, la piel más pegada a mi cuerpo. tambien siento que g…" at bounding box center [389, 177] width 179 height 20
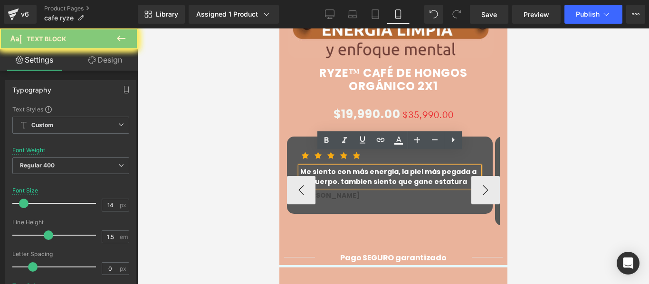
click at [423, 167] on p "Me siento con más energia, la piel más pegada a mi cuerpo. tambien siento que g…" at bounding box center [389, 177] width 179 height 20
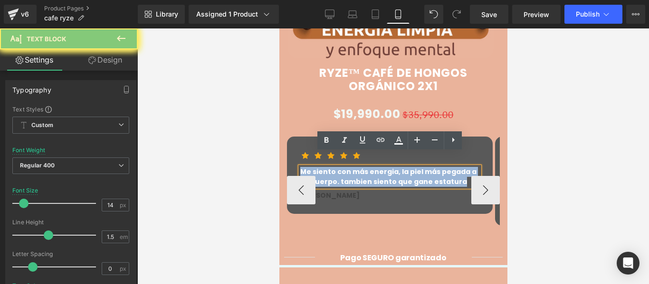
click at [423, 167] on p "Me siento con más energia, la piel más pegada a mi cuerpo. tambien siento que g…" at bounding box center [389, 177] width 179 height 20
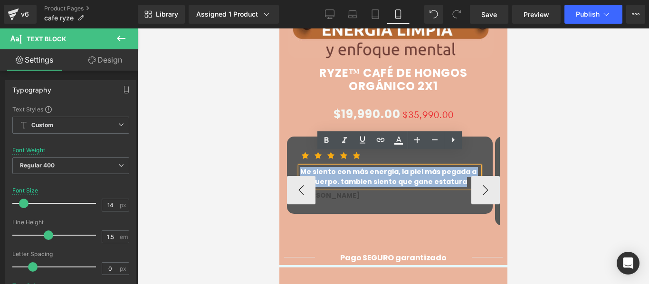
paste div
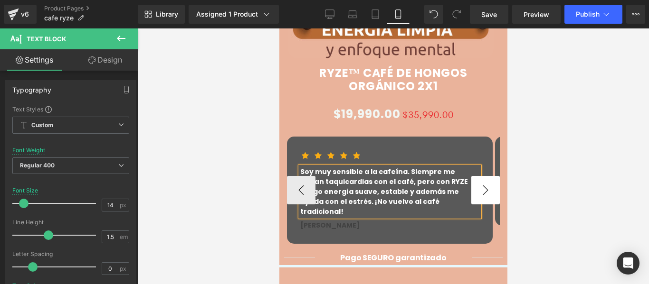
click at [484, 179] on button "›" at bounding box center [485, 190] width 28 height 28
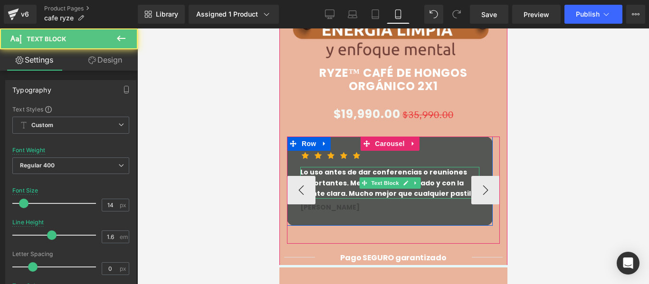
click at [339, 180] on p "Lo uso antes de dar conferencias o reuniones importantes. Me mantiene centrado …" at bounding box center [389, 183] width 179 height 32
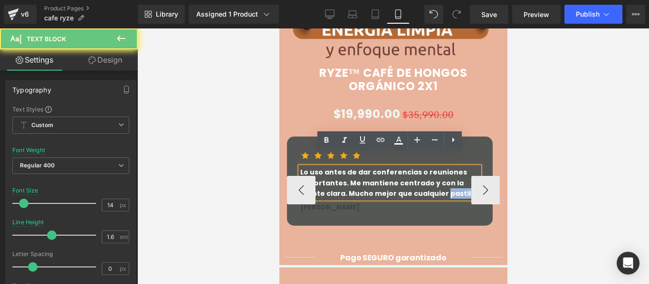
click at [339, 180] on p "Lo uso antes de dar conferencias o reuniones importantes. Me mantiene centrado …" at bounding box center [389, 183] width 179 height 32
click at [353, 180] on p "Lo uso antes de dar conferencias o reuniones importantes. Me mantiene centrado …" at bounding box center [389, 183] width 179 height 32
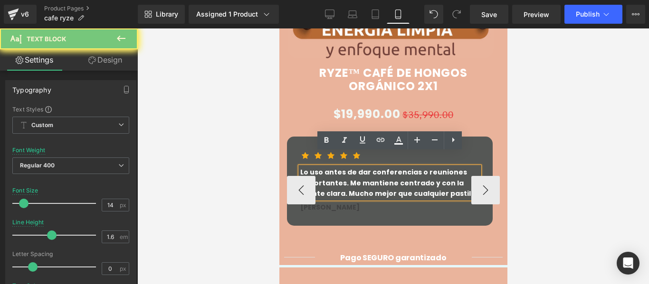
click at [353, 180] on p "Lo uso antes de dar conferencias o reuniones importantes. Me mantiene centrado …" at bounding box center [389, 183] width 179 height 32
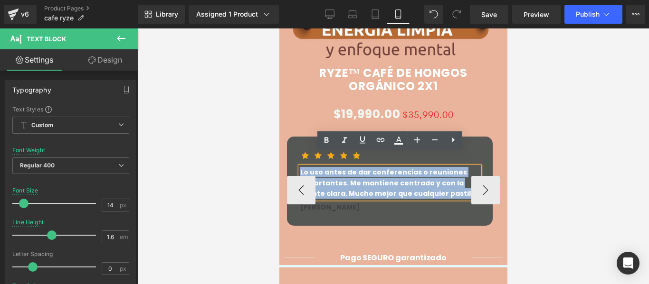
click at [353, 180] on p "Lo uso antes de dar conferencias o reuniones importantes. Me mantiene centrado …" at bounding box center [389, 183] width 179 height 32
paste div
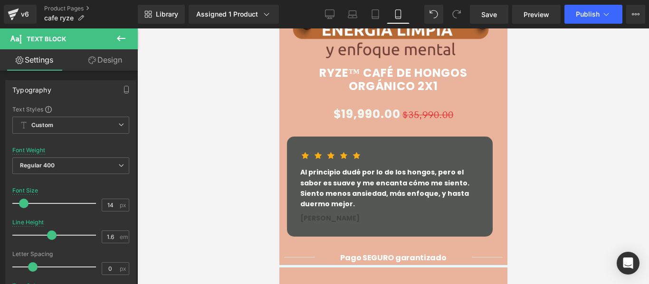
click at [116, 59] on link "Design" at bounding box center [105, 59] width 69 height 21
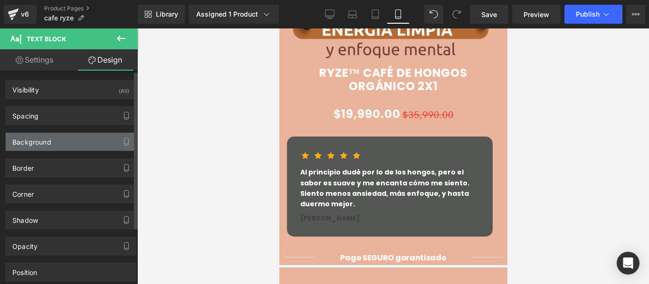
click at [62, 145] on div "Background" at bounding box center [71, 142] width 130 height 18
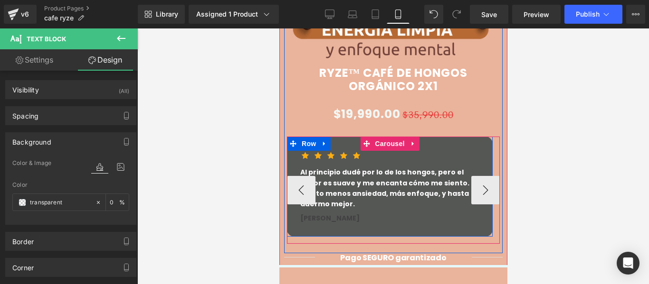
click at [309, 137] on span "Row" at bounding box center [308, 144] width 19 height 14
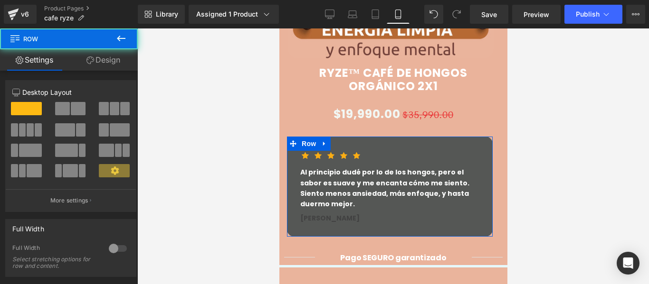
click at [104, 58] on link "Design" at bounding box center [103, 59] width 69 height 21
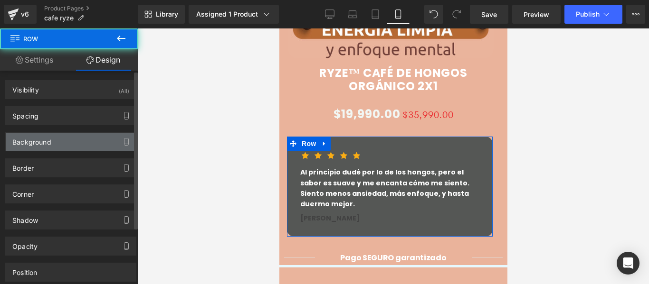
click at [61, 137] on div "Background" at bounding box center [71, 142] width 130 height 18
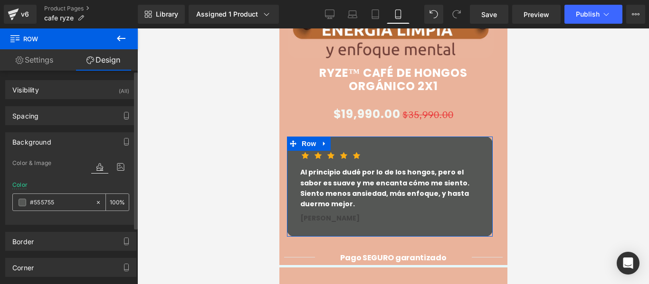
click at [25, 206] on span at bounding box center [23, 203] width 8 height 8
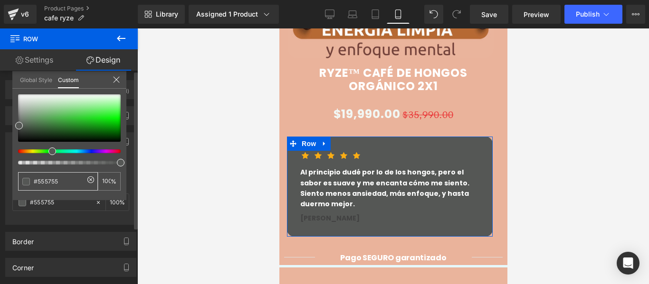
click at [23, 183] on span at bounding box center [26, 182] width 8 height 8
click at [26, 182] on span at bounding box center [26, 182] width 8 height 8
click at [27, 180] on span at bounding box center [26, 182] width 8 height 8
click at [25, 181] on span at bounding box center [26, 182] width 8 height 8
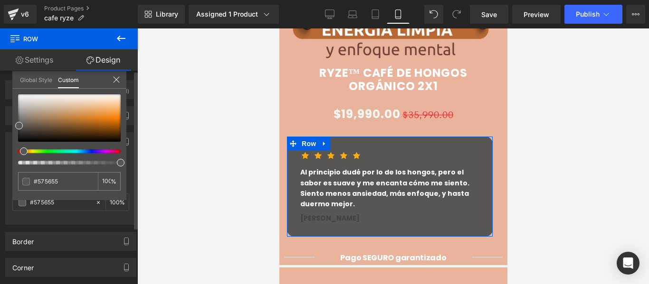
drag, startPoint x: 53, startPoint y: 150, endPoint x: 21, endPoint y: 156, distance: 32.5
click at [21, 156] on div at bounding box center [69, 130] width 103 height 70
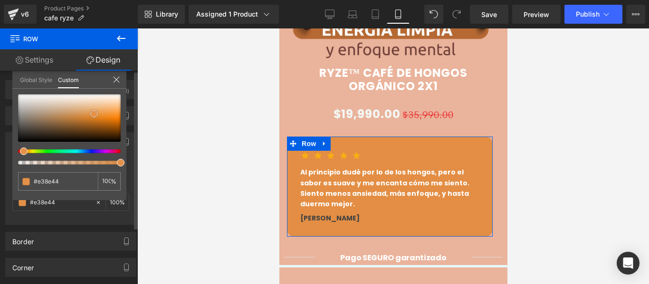
drag, startPoint x: 19, startPoint y: 123, endPoint x: 94, endPoint y: 112, distance: 76.0
click at [94, 112] on span at bounding box center [94, 114] width 8 height 8
click at [63, 179] on input "#555755" at bounding box center [59, 182] width 50 height 10
type input "#e38e44"
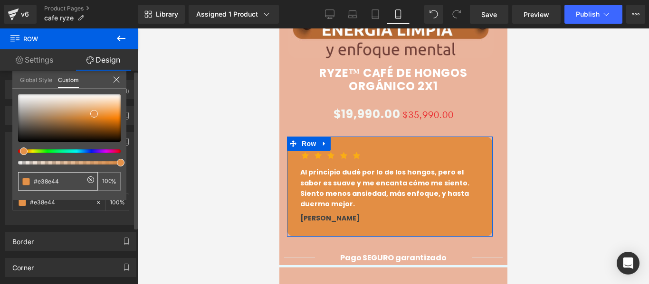
click at [63, 180] on input "#e38e44" at bounding box center [59, 182] width 50 height 10
drag, startPoint x: 63, startPoint y: 180, endPoint x: 33, endPoint y: 181, distance: 30.4
click at [33, 181] on div "#e38e44" at bounding box center [58, 181] width 80 height 19
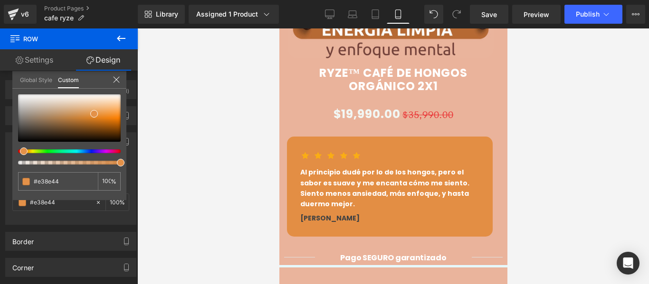
click at [213, 170] on div at bounding box center [392, 156] width 511 height 256
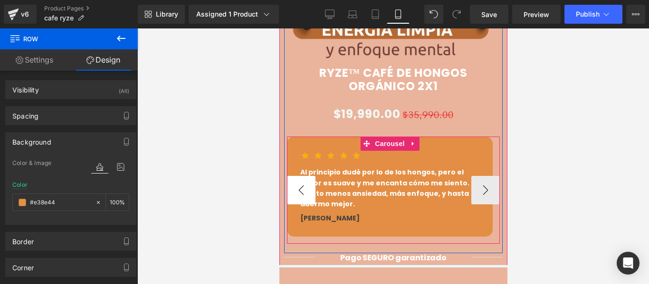
click at [293, 176] on button "‹" at bounding box center [300, 190] width 28 height 28
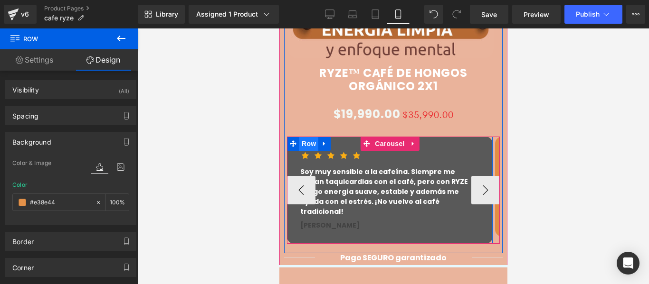
click at [310, 137] on span "Row" at bounding box center [308, 144] width 19 height 14
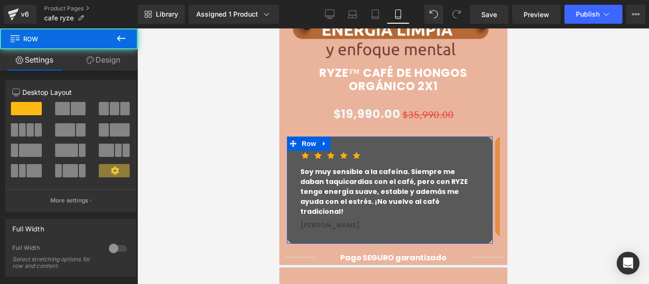
click at [101, 61] on link "Design" at bounding box center [103, 59] width 69 height 21
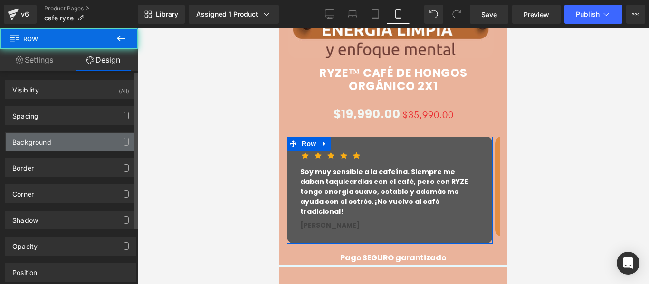
click at [45, 142] on div "Background" at bounding box center [31, 139] width 39 height 13
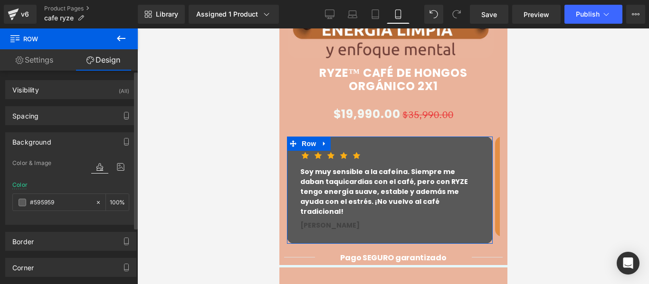
paste input "e38e44"
type input "#e38e44"
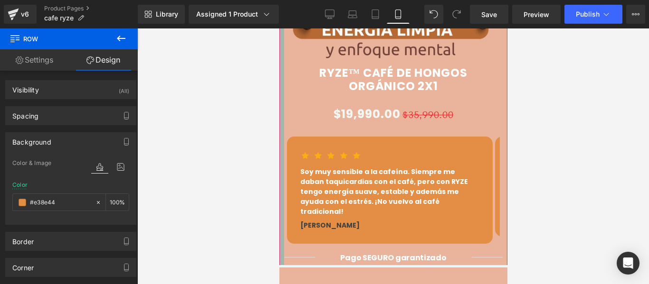
click at [283, 170] on div at bounding box center [281, 54] width 5 height 428
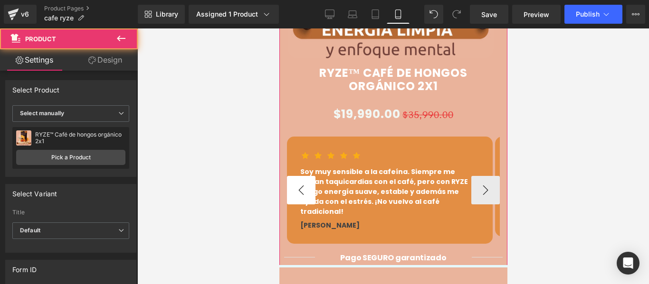
click at [279, 28] on div at bounding box center [279, 28] width 0 height 0
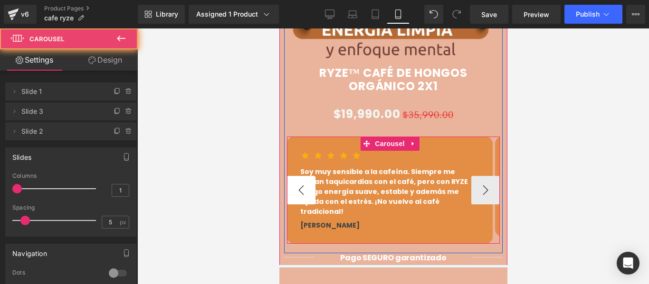
click at [297, 176] on button "‹" at bounding box center [300, 190] width 28 height 28
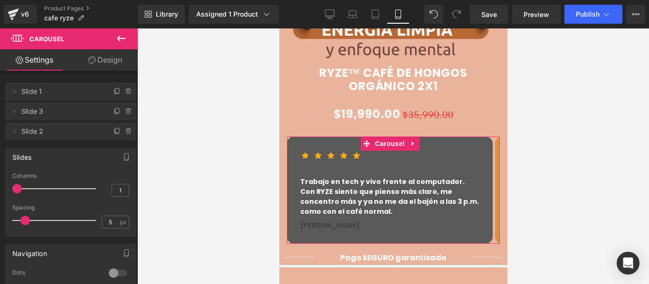
click at [120, 64] on link "Design" at bounding box center [105, 59] width 69 height 21
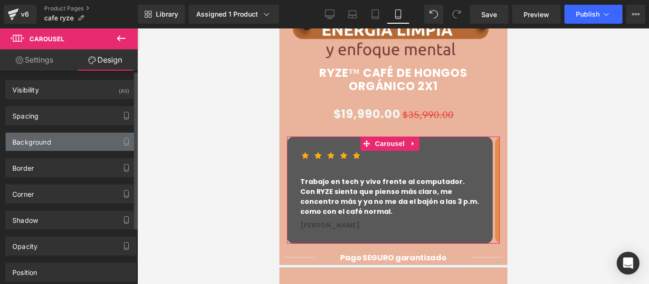
click at [60, 145] on div "Background" at bounding box center [71, 142] width 130 height 18
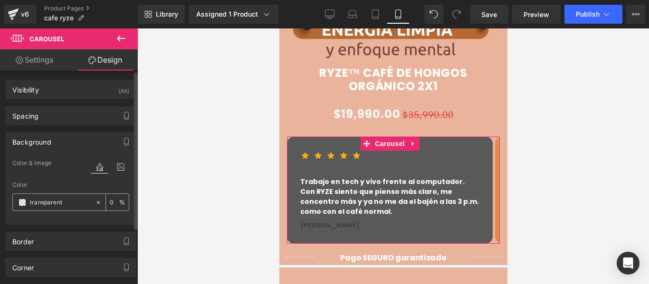
click at [61, 198] on input "text" at bounding box center [60, 203] width 61 height 10
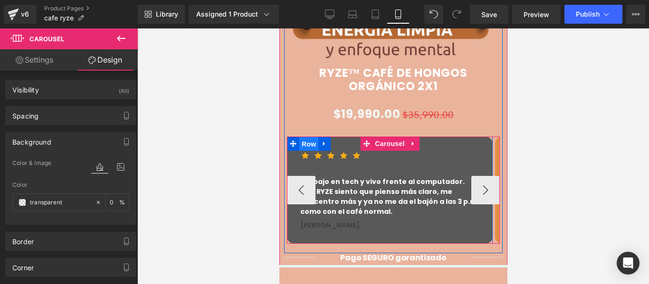
click at [306, 137] on span "Row" at bounding box center [308, 144] width 19 height 14
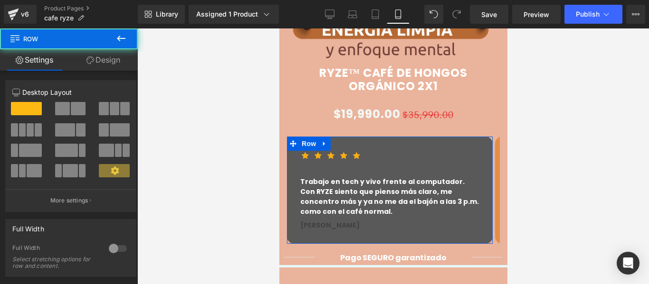
click at [96, 61] on link "Design" at bounding box center [103, 59] width 69 height 21
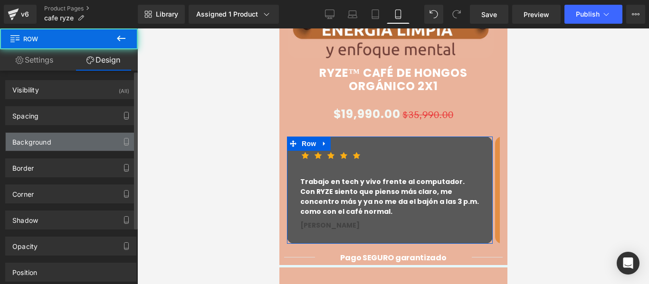
click at [57, 140] on div "Background" at bounding box center [71, 142] width 130 height 18
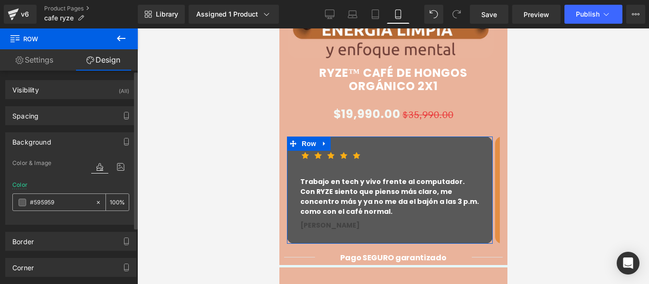
click at [70, 202] on input "text" at bounding box center [60, 203] width 61 height 10
paste input "e38e44"
type input "#e38e44"
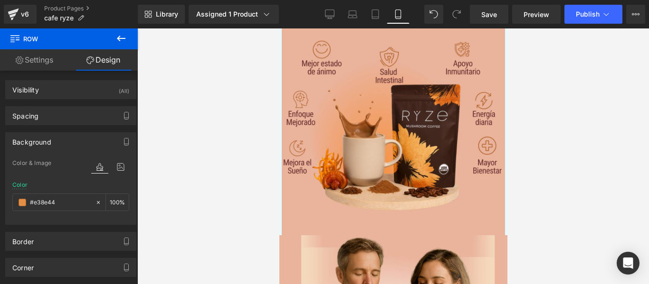
scroll to position [1520, 0]
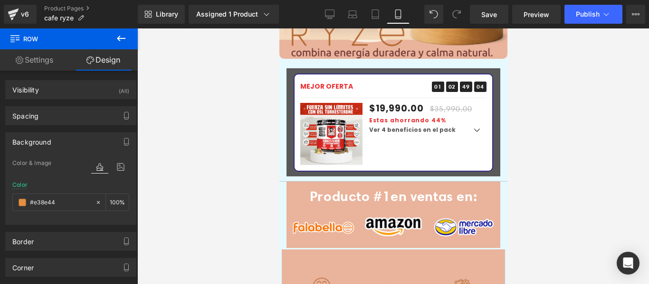
click at [334, 103] on div "Sale Off (P) Image" at bounding box center [331, 134] width 62 height 62
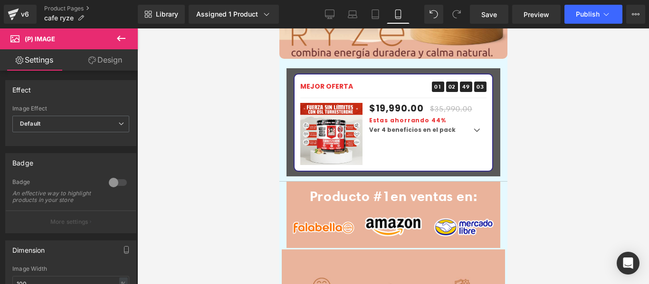
click at [105, 67] on link "Design" at bounding box center [105, 59] width 69 height 21
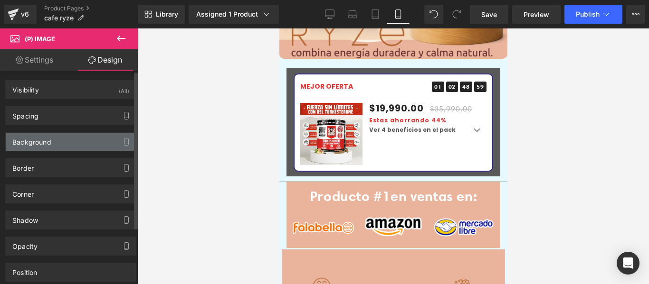
click at [56, 133] on div "Background" at bounding box center [71, 142] width 130 height 18
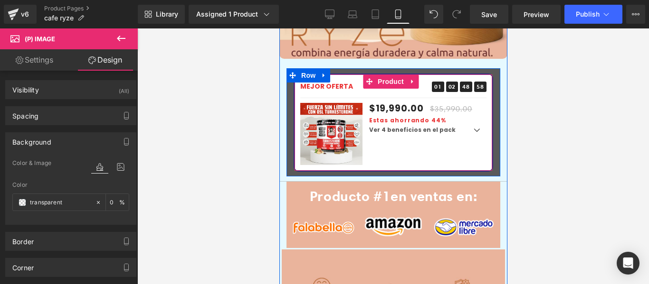
scroll to position [1377, 0]
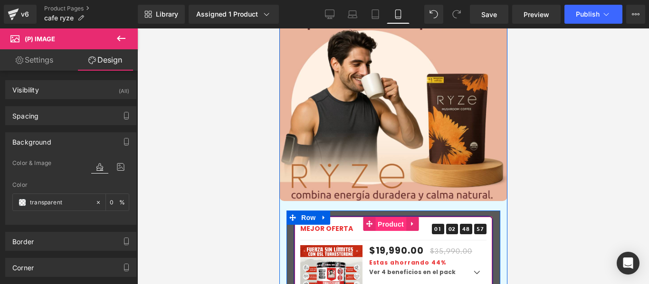
drag, startPoint x: 386, startPoint y: 180, endPoint x: 417, endPoint y: 99, distance: 86.6
click at [386, 217] on span "Product" at bounding box center [390, 224] width 31 height 14
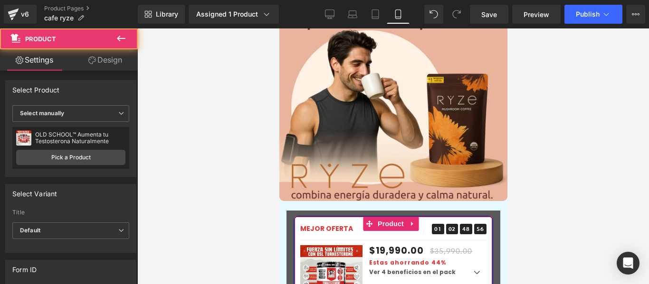
click at [121, 60] on link "Design" at bounding box center [105, 59] width 69 height 21
click at [0, 0] on div "Background" at bounding box center [0, 0] width 0 height 0
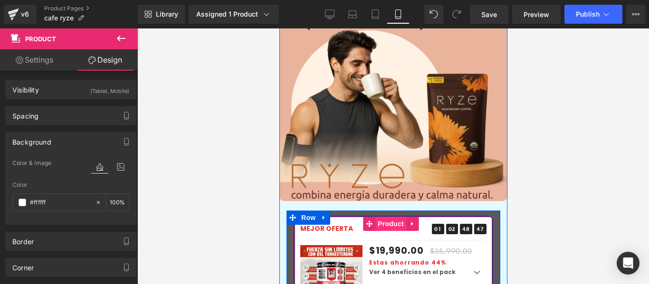
click at [384, 217] on span "Product" at bounding box center [390, 224] width 31 height 14
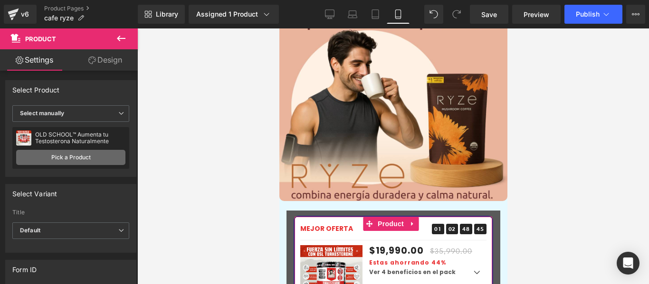
click at [84, 158] on link "Pick a Product" at bounding box center [70, 157] width 109 height 15
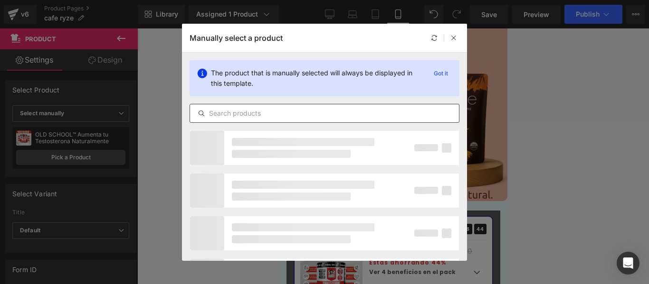
click at [276, 118] on input "text" at bounding box center [324, 113] width 269 height 11
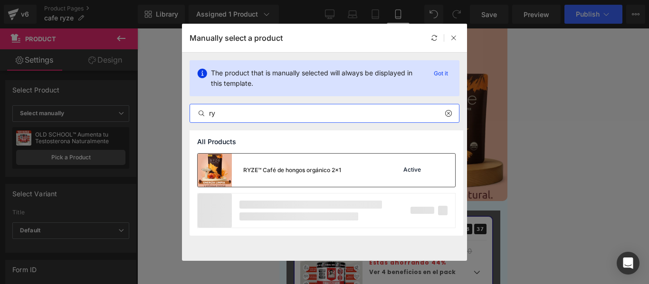
type input "ry"
click at [307, 179] on div "RYZE™ Café de hongos orgánico 2x1" at bounding box center [269, 170] width 143 height 33
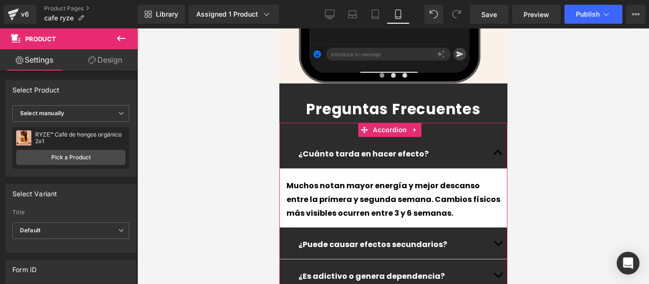
scroll to position [2469, 0]
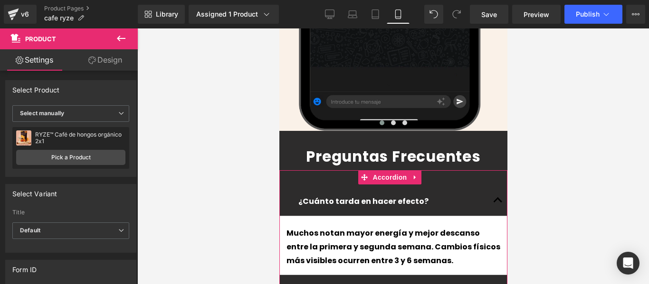
click at [419, 195] on link at bounding box center [419, 200] width 10 height 11
click at [440, 195] on p "¿Cuánto tarda en hacer efecto?" at bounding box center [393, 202] width 190 height 14
click at [441, 195] on p "¿Cuánto tarda en hacer efecto?" at bounding box center [393, 202] width 190 height 14
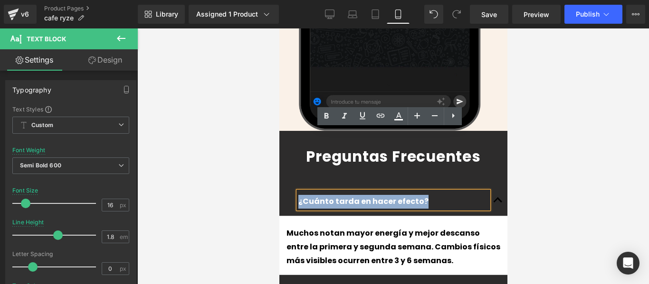
drag, startPoint x: 441, startPoint y: 136, endPoint x: 310, endPoint y: 137, distance: 130.6
click at [310, 195] on p "¿Cuánto tarda en hacer efecto?" at bounding box center [393, 202] width 190 height 14
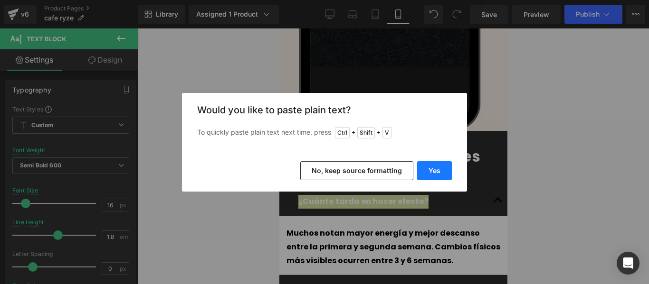
click at [442, 163] on button "Yes" at bounding box center [434, 170] width 35 height 19
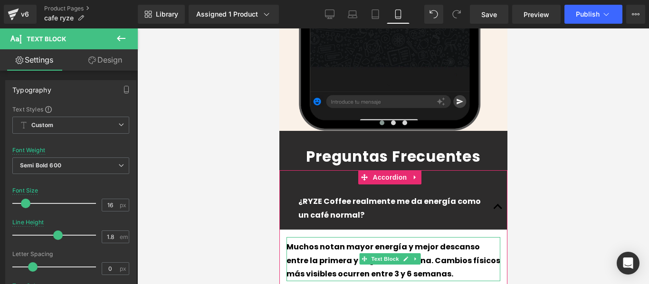
click at [388, 241] on p "Muchos notan mayor energía y mejor descanso entre la primera y segunda semana. …" at bounding box center [393, 261] width 214 height 41
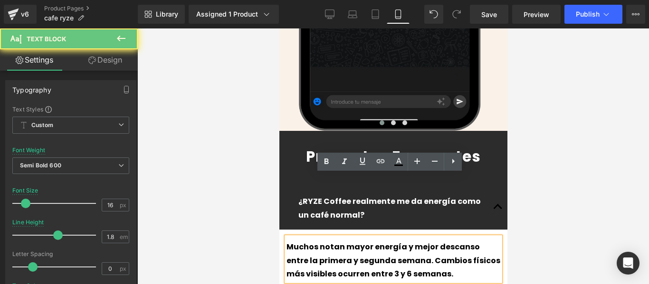
click at [388, 241] on p "Muchos notan mayor energía y mejor descanso entre la primera y segunda semana. …" at bounding box center [393, 261] width 214 height 41
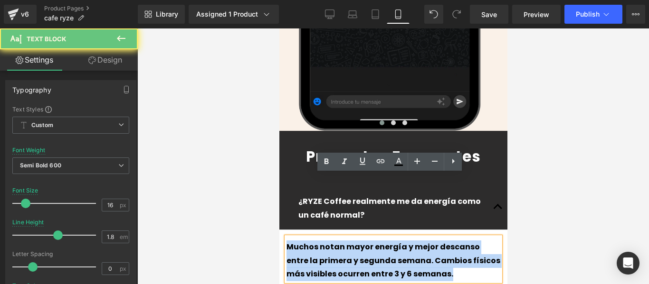
click at [388, 241] on p "Muchos notan mayor energía y mejor descanso entre la primera y segunda semana. …" at bounding box center [393, 261] width 214 height 41
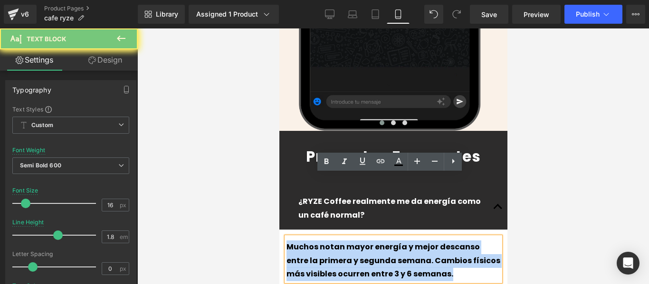
click at [388, 241] on p "Muchos notan mayor energía y mejor descanso entre la primera y segunda semana. …" at bounding box center [393, 261] width 214 height 41
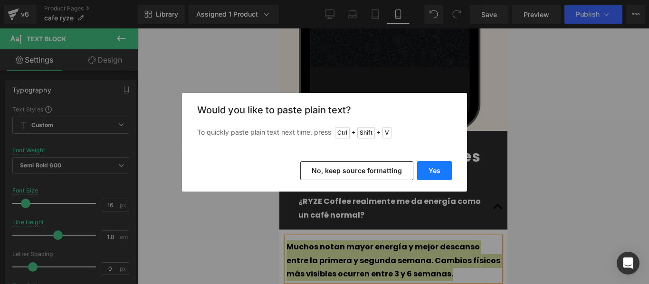
click at [437, 161] on button "Yes" at bounding box center [434, 170] width 35 height 19
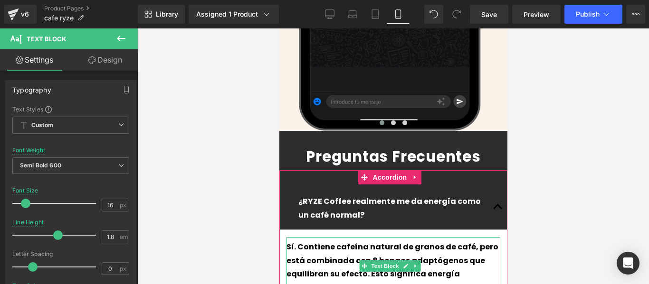
scroll to position [2564, 0]
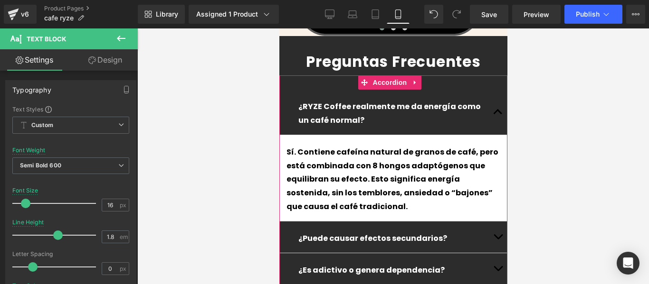
click at [493, 222] on button "button" at bounding box center [497, 237] width 19 height 31
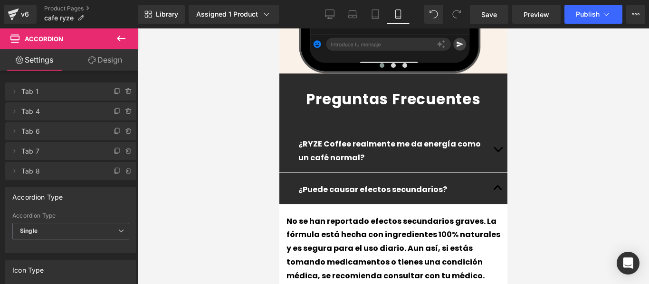
scroll to position [2492, 0]
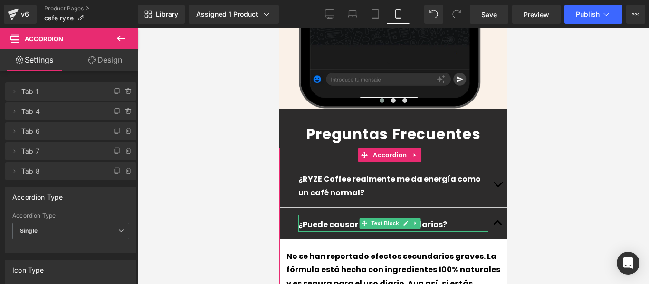
click at [435, 218] on p "¿Puede causar efectos secundarios?" at bounding box center [393, 225] width 190 height 14
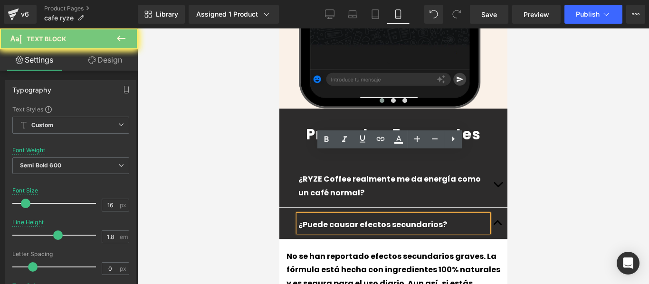
click at [435, 218] on p "¿Puede causar efectos secundarios?" at bounding box center [393, 225] width 190 height 14
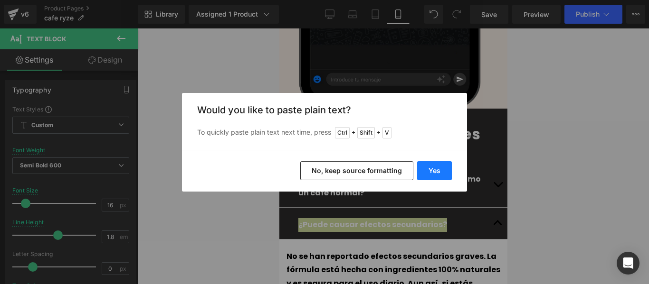
drag, startPoint x: 434, startPoint y: 171, endPoint x: 161, endPoint y: 122, distance: 277.9
click at [434, 171] on button "Yes" at bounding box center [434, 170] width 35 height 19
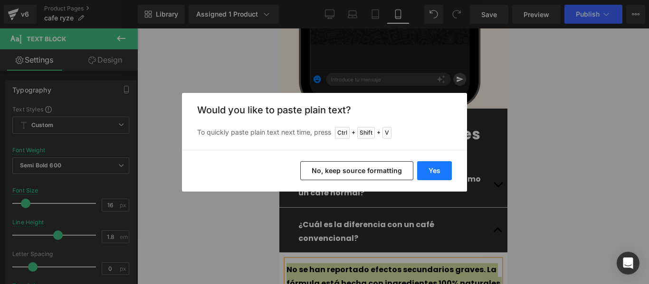
click at [442, 167] on button "Yes" at bounding box center [434, 170] width 35 height 19
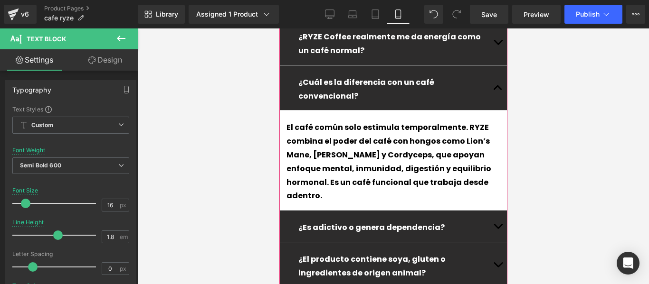
click at [488, 211] on button "button" at bounding box center [497, 226] width 19 height 31
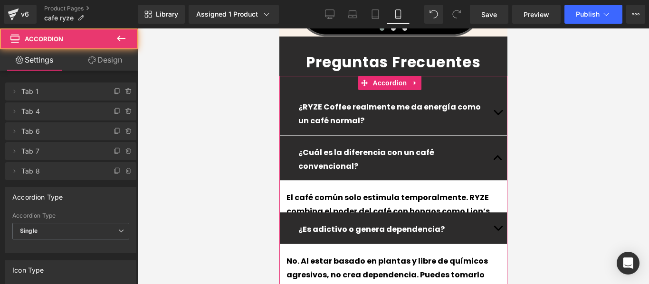
scroll to position [2548, 0]
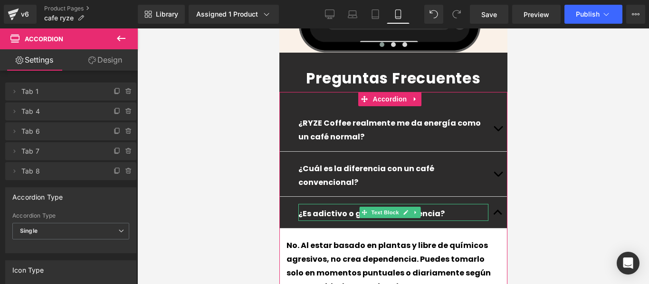
click at [434, 208] on p "¿Es adictivo o genera dependencia?" at bounding box center [393, 215] width 190 height 14
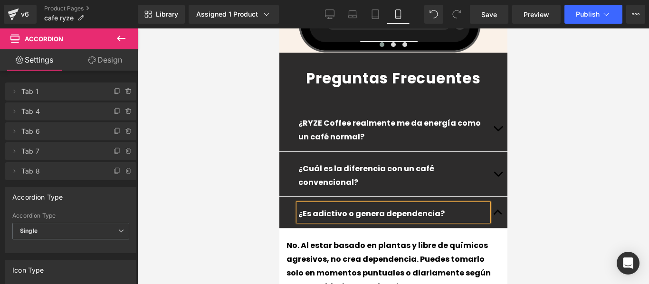
click at [434, 208] on p "¿Es adictivo o genera dependencia?" at bounding box center [393, 215] width 190 height 14
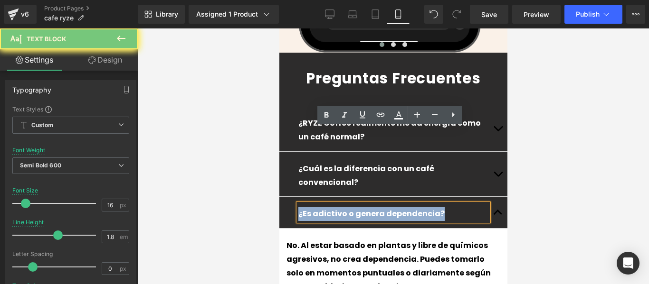
click at [435, 208] on p "¿Es adictivo o genera dependencia?" at bounding box center [393, 215] width 190 height 14
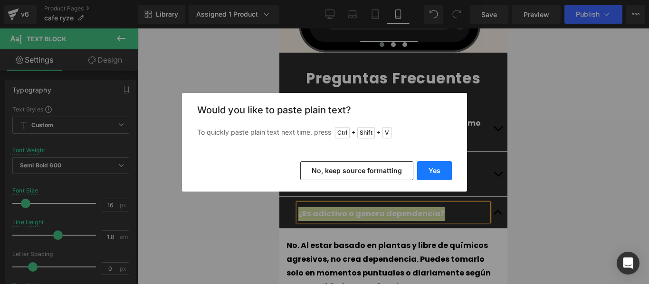
click at [440, 165] on button "Yes" at bounding box center [434, 170] width 35 height 19
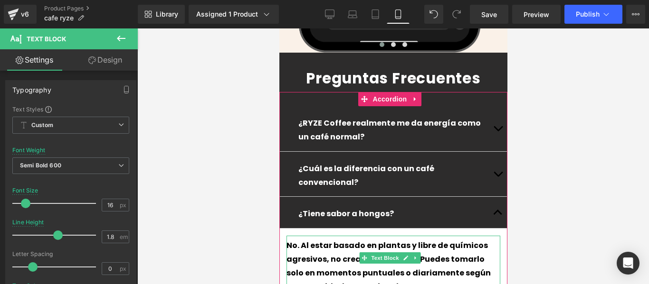
click at [452, 236] on div "No. Al estar basado en plantas y libre de químicos agresivos, no crea dependenc…" at bounding box center [393, 265] width 214 height 58
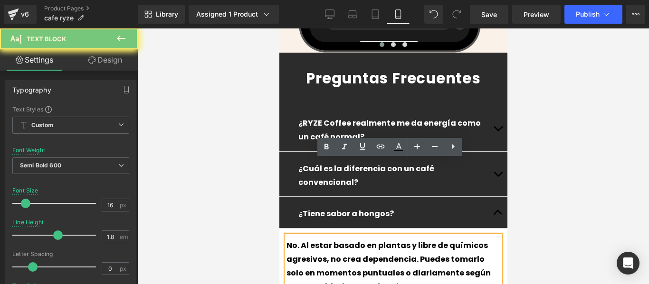
click at [452, 236] on div "No. Al estar basado en plantas y libre de químicos agresivos, no crea dependenc…" at bounding box center [393, 265] width 214 height 58
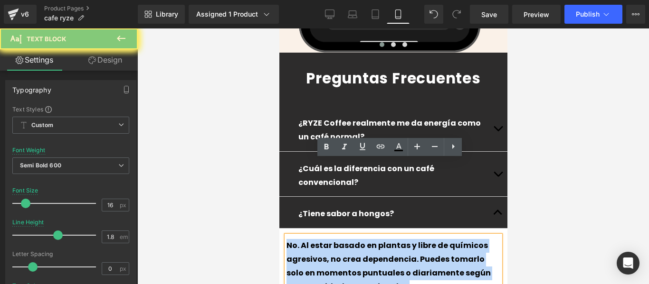
click at [452, 236] on div "No. Al estar basado en plantas y libre de químicos agresivos, no crea dependenc…" at bounding box center [393, 265] width 214 height 58
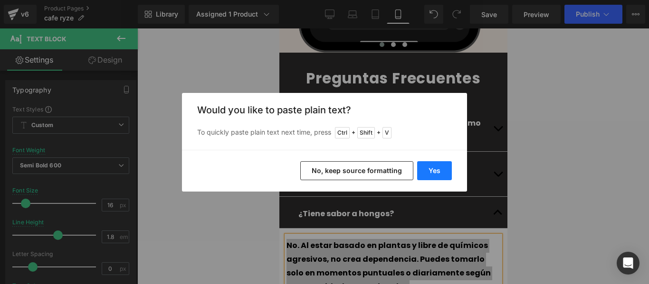
click at [442, 175] on button "Yes" at bounding box center [434, 170] width 35 height 19
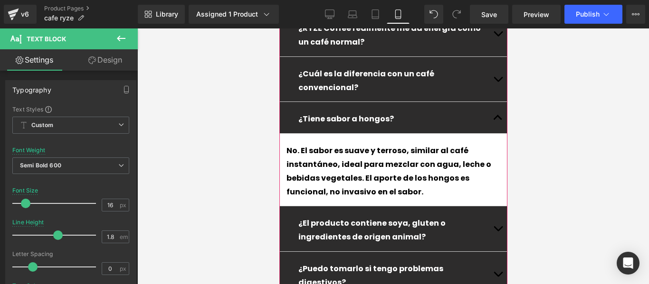
click at [496, 207] on button "button" at bounding box center [497, 229] width 19 height 45
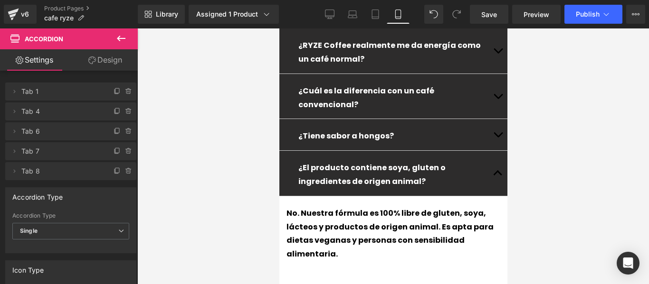
scroll to position [2584, 0]
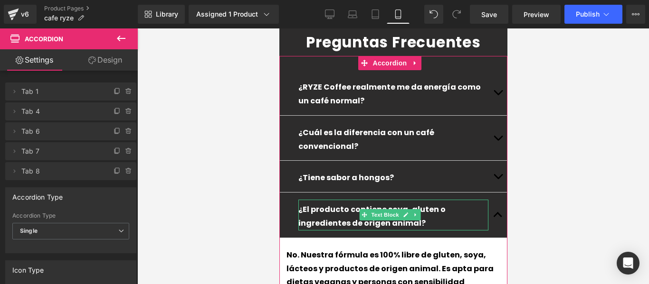
click at [348, 203] on p "¿El producto contiene soya, gluten o ingredientes de origen animal?" at bounding box center [393, 217] width 190 height 28
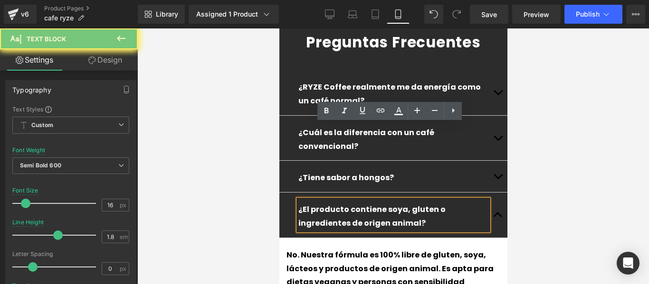
click at [348, 203] on p "¿El producto contiene soya, gluten o ingredientes de origen animal?" at bounding box center [393, 217] width 190 height 28
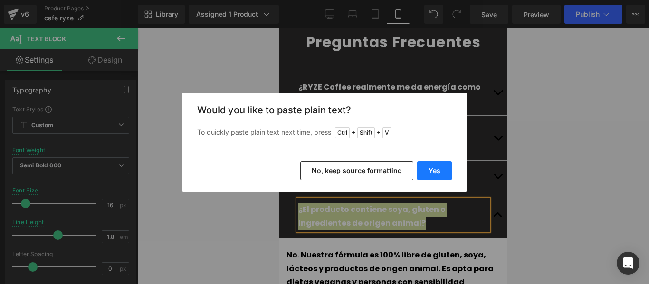
click at [426, 164] on button "Yes" at bounding box center [434, 170] width 35 height 19
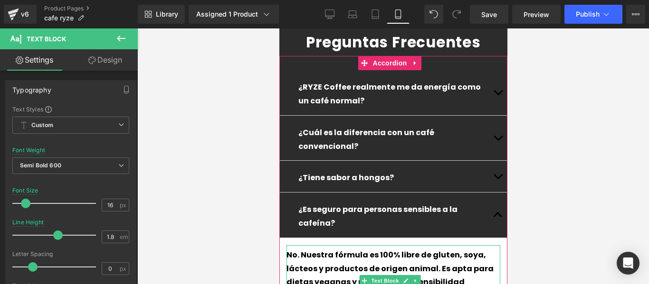
click at [291, 246] on div "No. Nuestra fórmula es 100% libre de gluten, soya, lácteos y productos de orige…" at bounding box center [393, 288] width 214 height 85
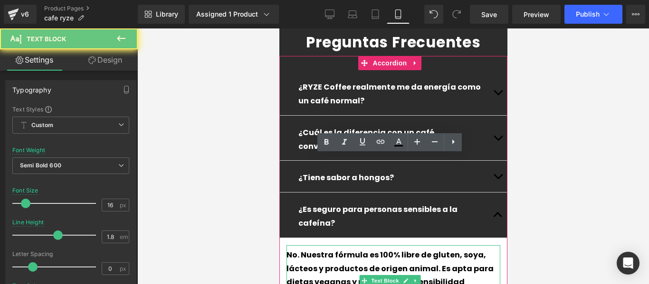
click at [291, 246] on div "No. Nuestra fórmula es 100% libre de gluten, soya, lácteos y productos de orige…" at bounding box center [393, 288] width 214 height 85
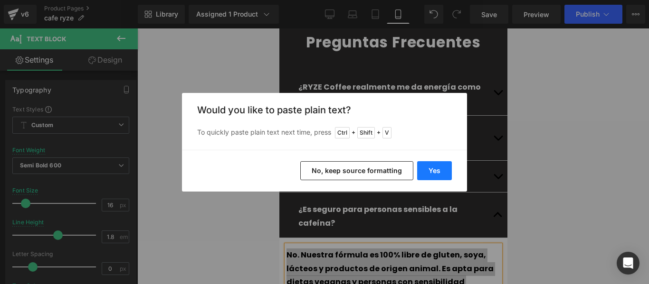
click at [435, 169] on button "Yes" at bounding box center [434, 170] width 35 height 19
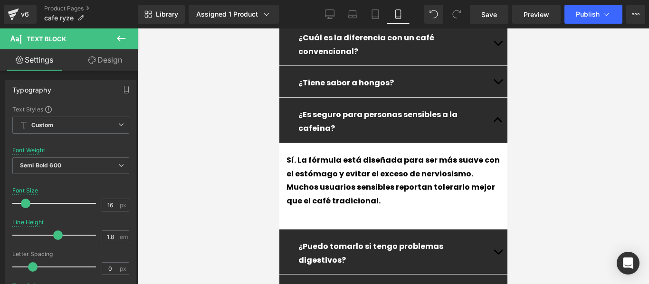
click at [497, 255] on span "button" at bounding box center [497, 255] width 0 height 0
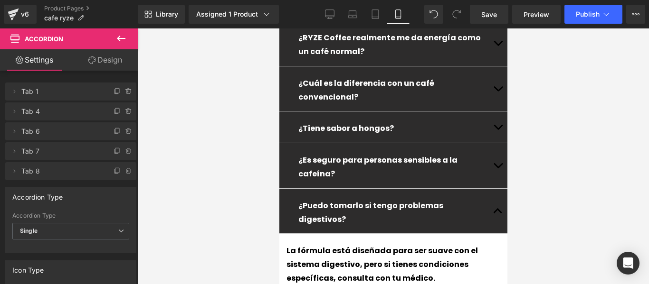
scroll to position [2606, 0]
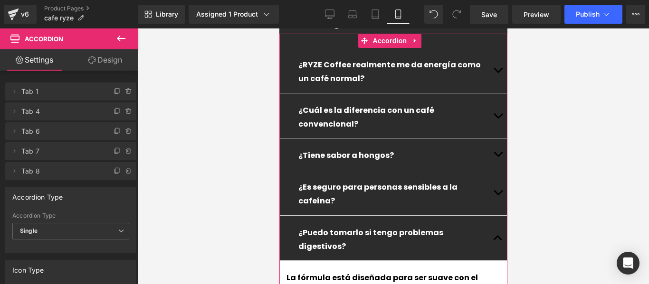
click at [463, 227] on p "¿Puedo tomarlo si tengo problemas digestivos?" at bounding box center [393, 241] width 190 height 28
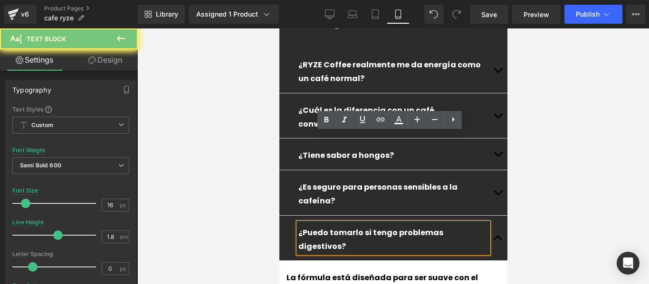
click at [463, 227] on p "¿Puedo tomarlo si tengo problemas digestivos?" at bounding box center [393, 241] width 190 height 28
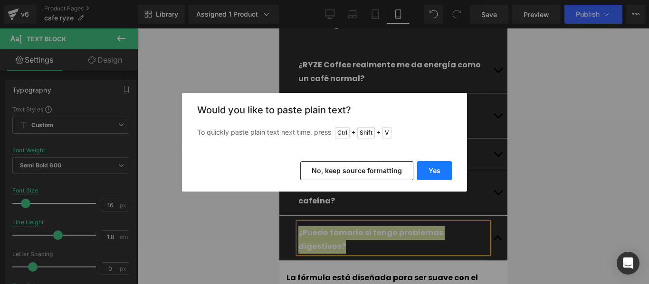
click at [447, 170] on button "Yes" at bounding box center [434, 170] width 35 height 19
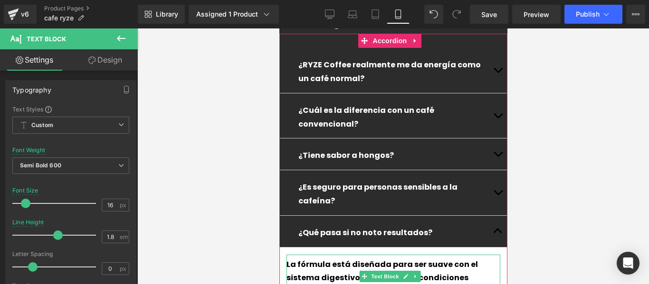
click at [295, 255] on div "La fórmula está diseñada para ser suave con el sistema digestivo, pero si tiene…" at bounding box center [393, 277] width 214 height 44
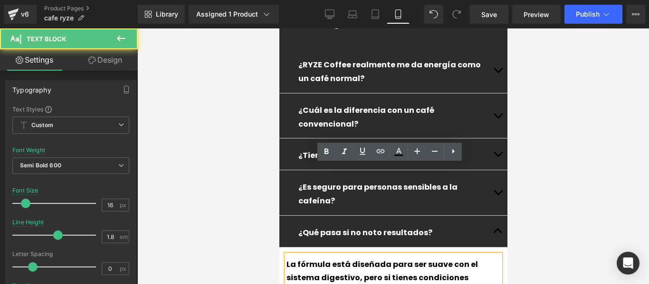
click at [312, 255] on div "La fórmula está diseñada para ser suave con el sistema digestivo, pero si tiene…" at bounding box center [393, 277] width 214 height 44
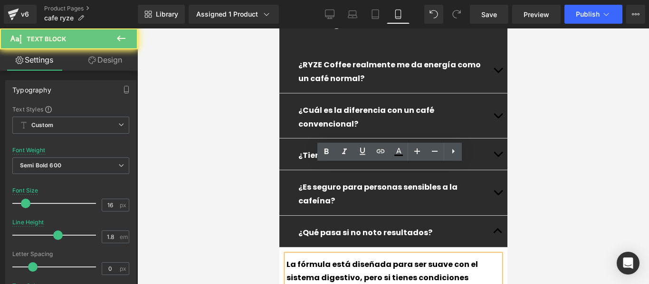
click at [312, 255] on div "La fórmula está diseñada para ser suave con el sistema digestivo, pero si tiene…" at bounding box center [393, 277] width 214 height 44
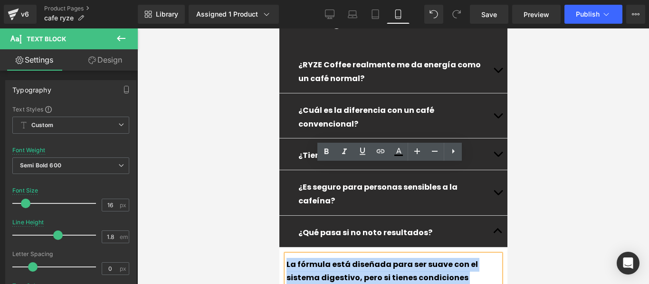
click at [312, 255] on div "La fórmula está diseñada para ser suave con el sistema digestivo, pero si tiene…" at bounding box center [393, 277] width 214 height 44
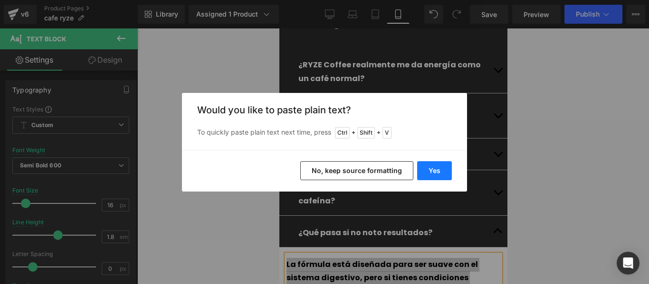
click at [438, 170] on button "Yes" at bounding box center [434, 170] width 35 height 19
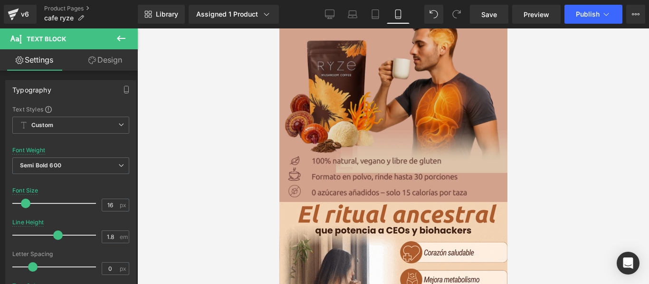
scroll to position [0, 0]
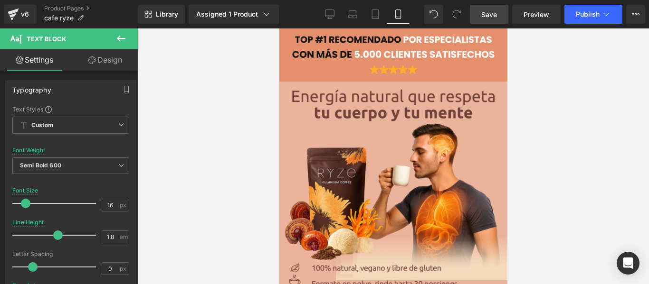
click at [489, 20] on link "Save" at bounding box center [489, 14] width 38 height 19
click at [576, 15] on span "Publish" at bounding box center [588, 14] width 24 height 8
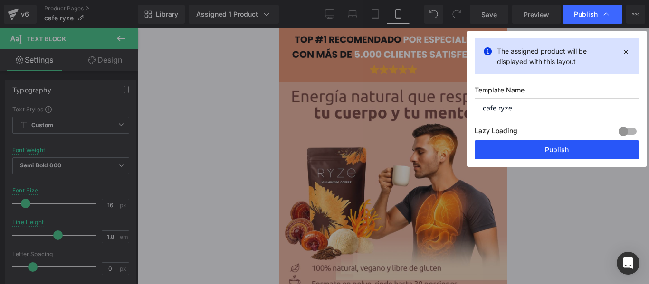
click at [527, 150] on button "Publish" at bounding box center [556, 150] width 164 height 19
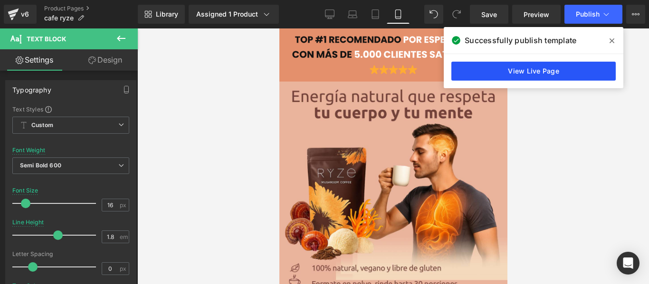
click at [541, 68] on link "View Live Page" at bounding box center [533, 71] width 164 height 19
